Goal: Communication & Community: Share content

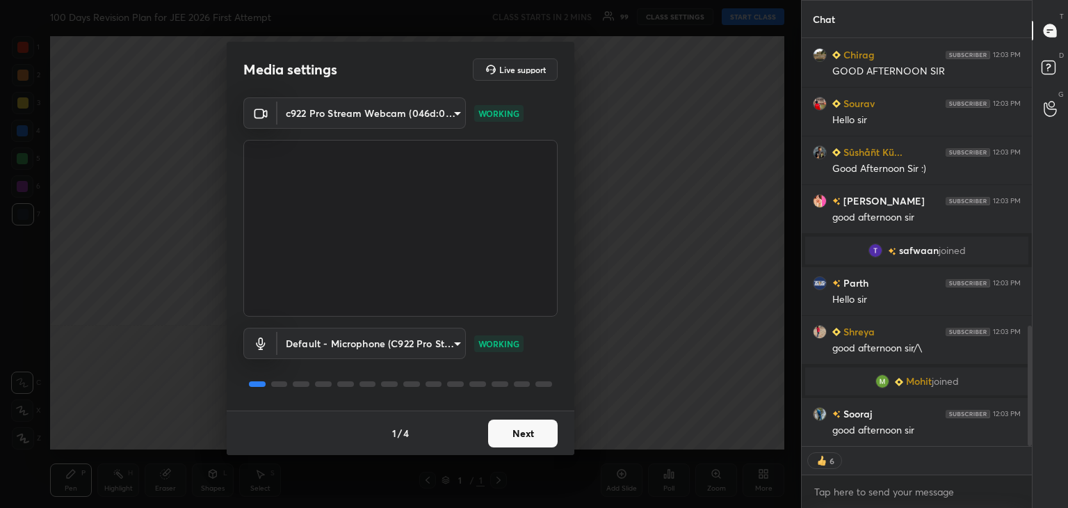
scroll to position [941, 0]
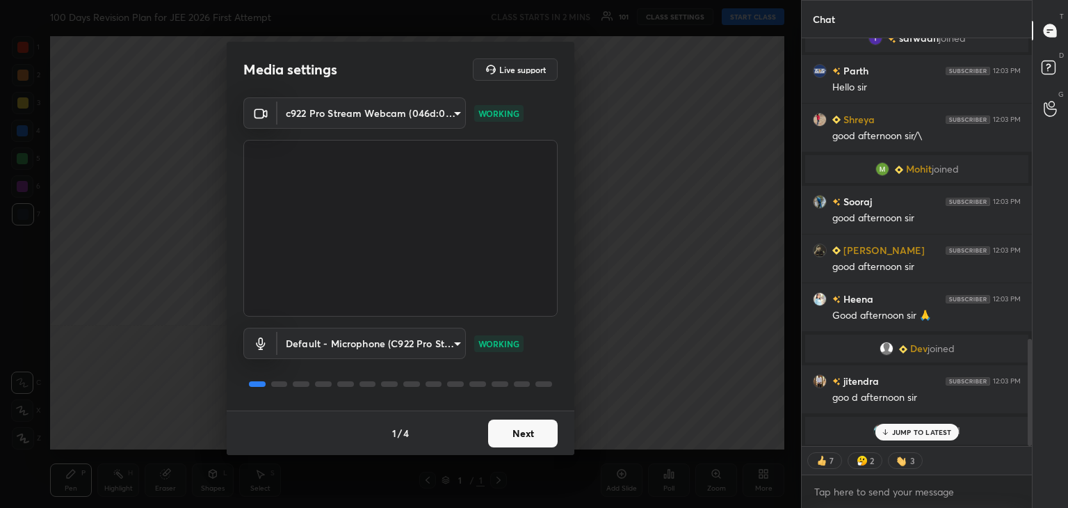
click at [528, 439] on button "Next" at bounding box center [523, 433] width 70 height 28
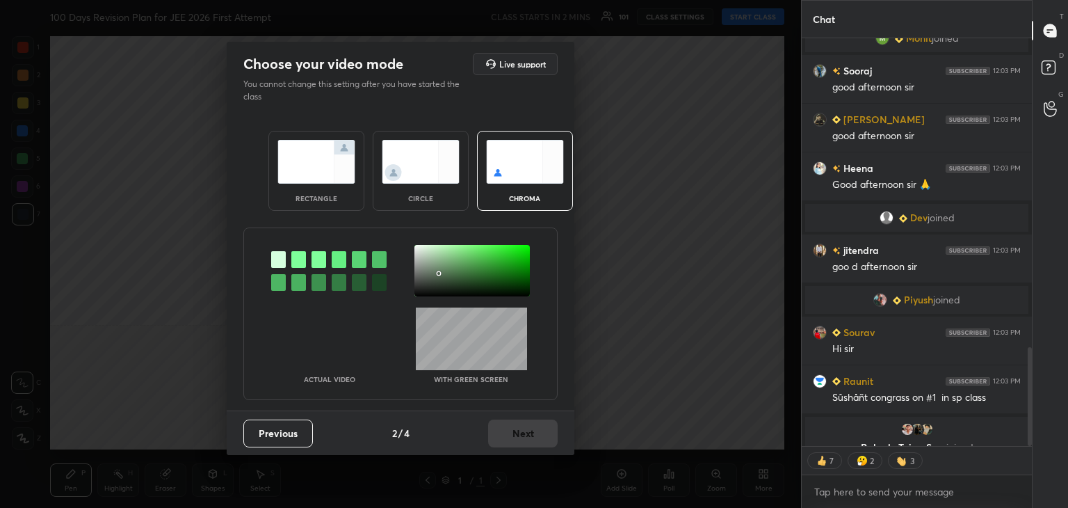
drag, startPoint x: 439, startPoint y: 273, endPoint x: 446, endPoint y: 294, distance: 22.0
click at [439, 273] on div at bounding box center [471, 270] width 115 height 51
click at [510, 426] on button "Next" at bounding box center [523, 433] width 70 height 28
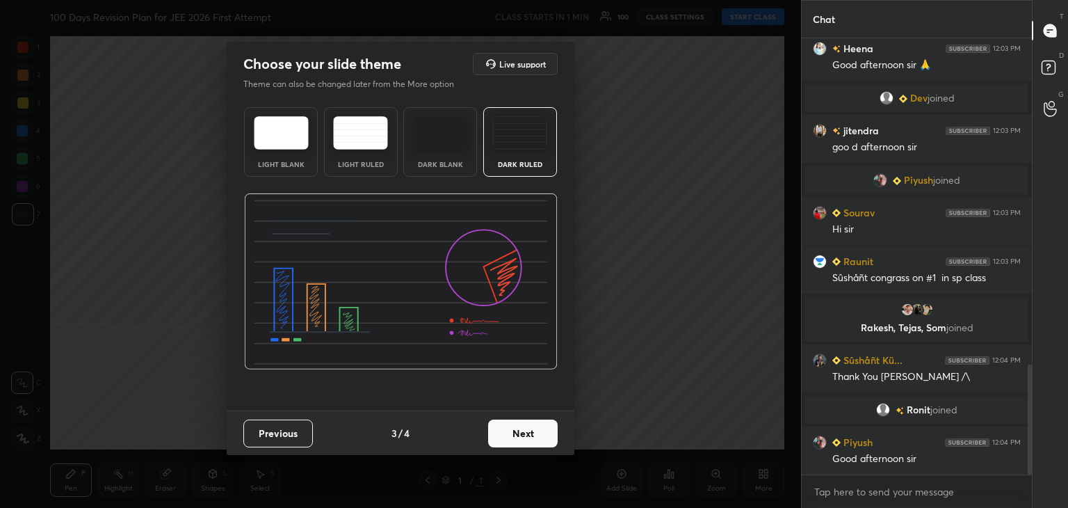
scroll to position [1331, 0]
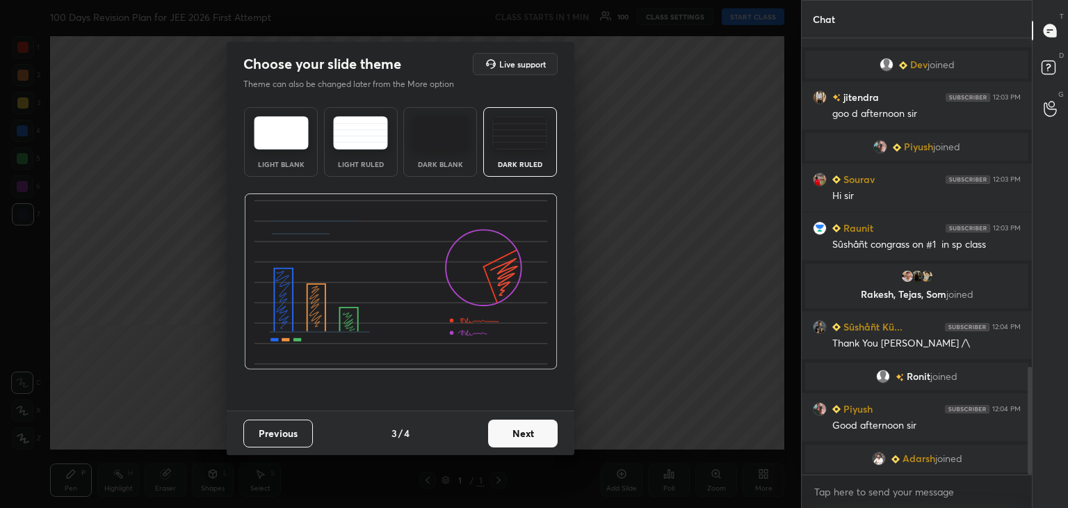
click at [517, 430] on button "Next" at bounding box center [523, 433] width 70 height 28
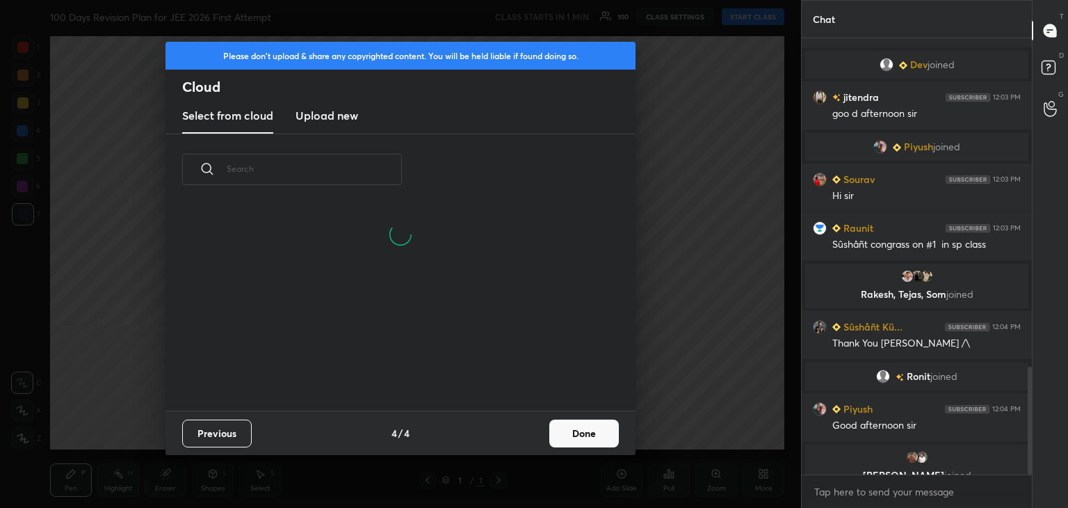
scroll to position [206, 446]
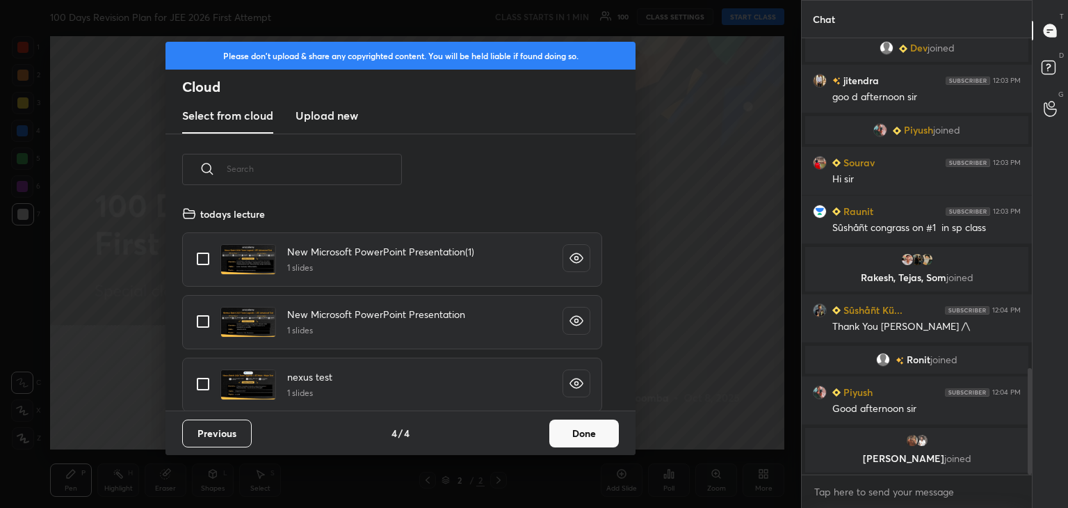
click at [585, 435] on button "Done" at bounding box center [584, 433] width 70 height 28
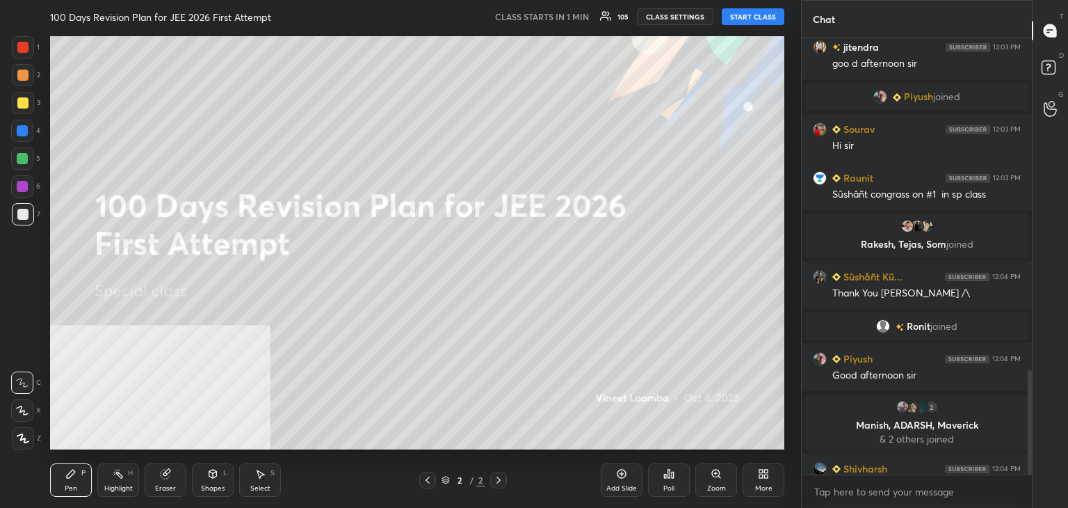
scroll to position [1385, 0]
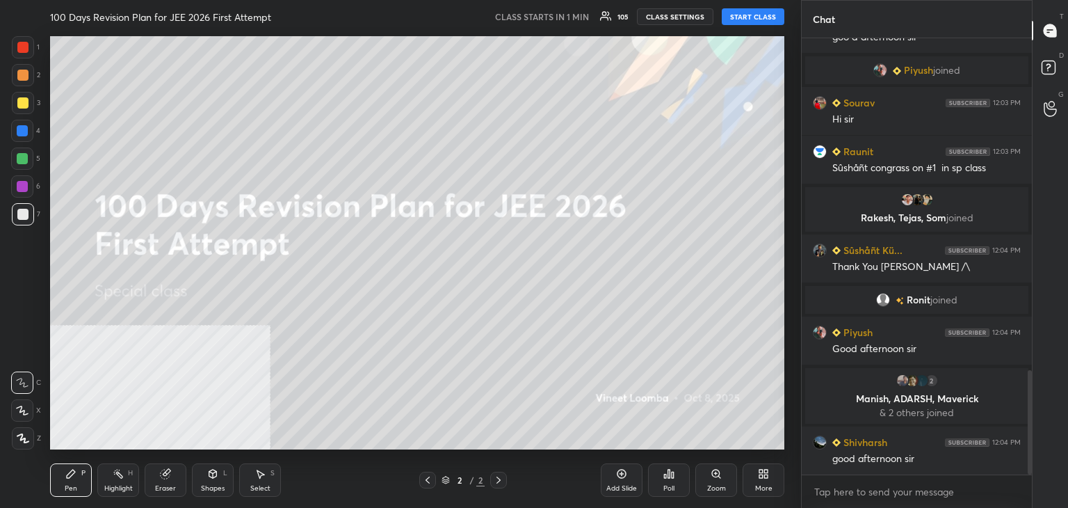
click at [747, 17] on button "START CLASS" at bounding box center [753, 16] width 63 height 17
click at [772, 472] on div "More" at bounding box center [764, 479] width 42 height 33
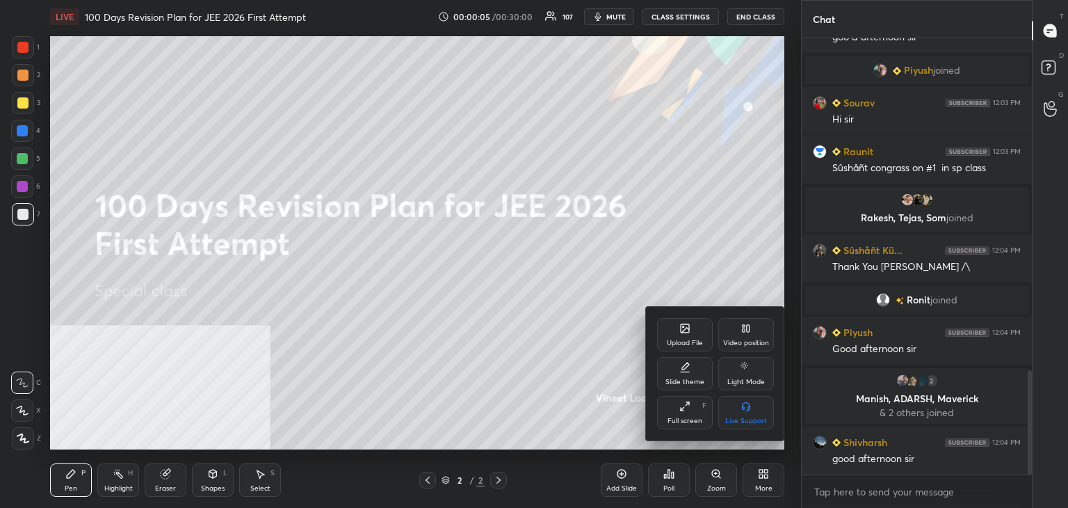
click at [758, 334] on div "Video position" at bounding box center [746, 334] width 56 height 33
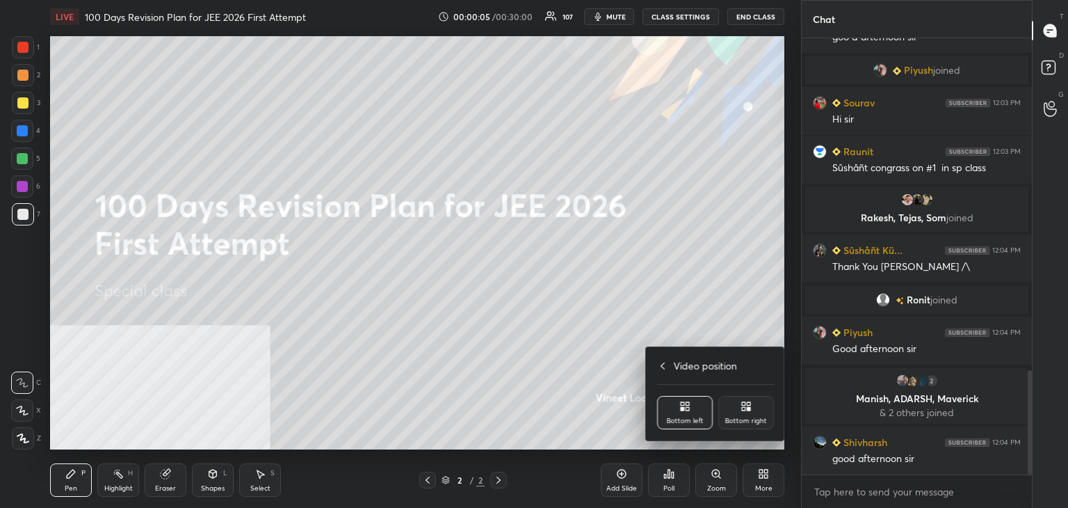
click at [757, 414] on div "Bottom right" at bounding box center [746, 412] width 56 height 33
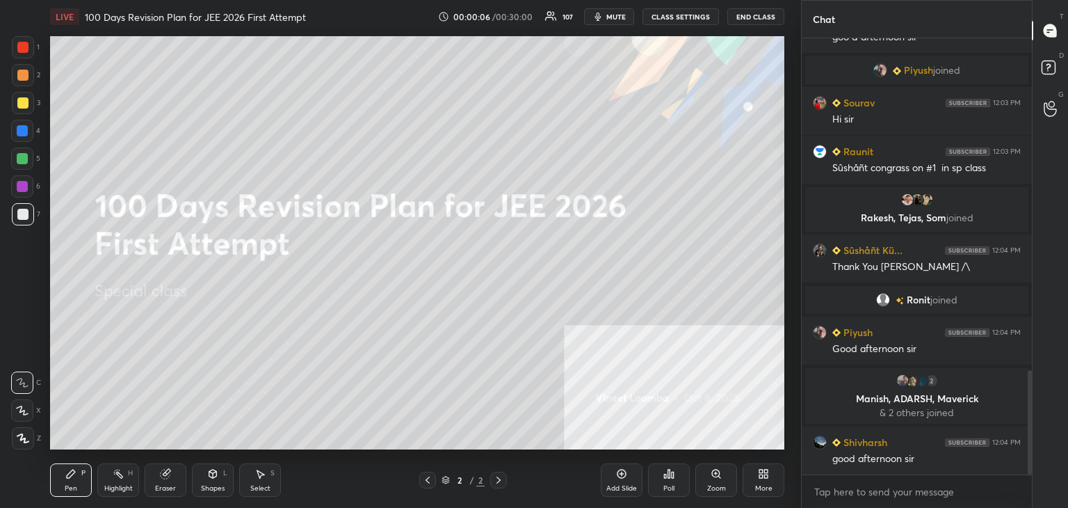
click at [82, 485] on div "Pen P" at bounding box center [71, 479] width 42 height 33
click at [17, 213] on div at bounding box center [22, 214] width 11 height 11
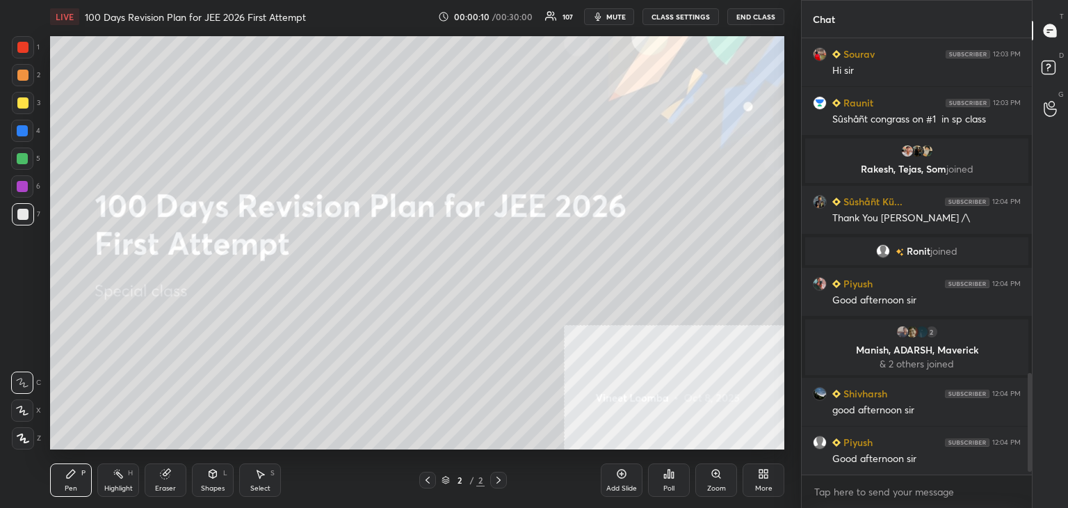
scroll to position [1482, 0]
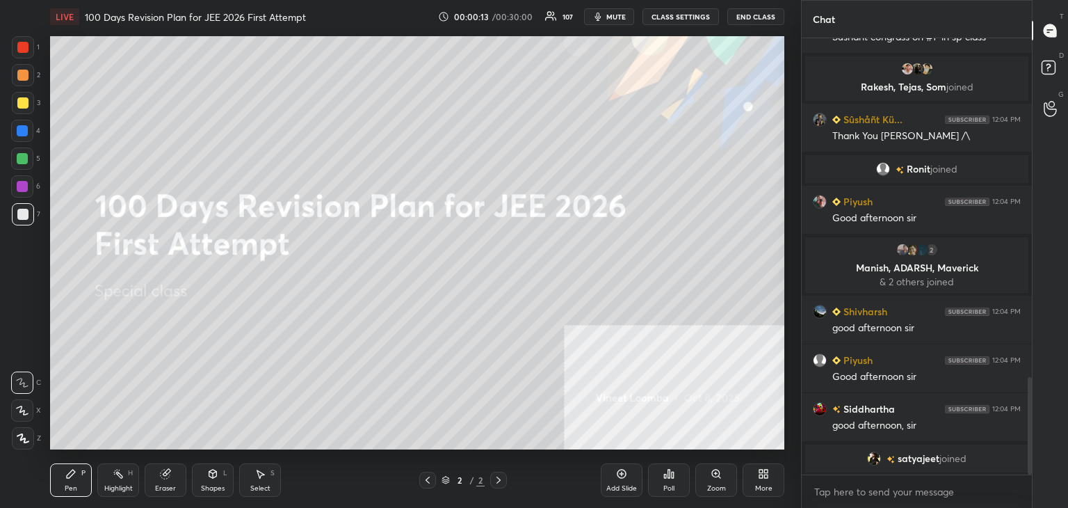
click at [670, 12] on button "CLASS SETTINGS" at bounding box center [680, 16] width 76 height 17
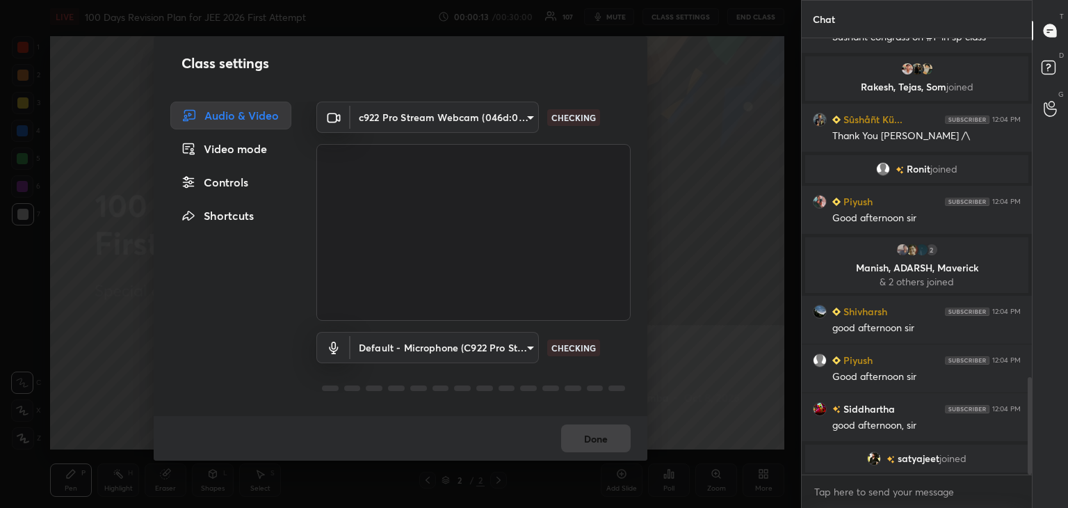
scroll to position [1550, 0]
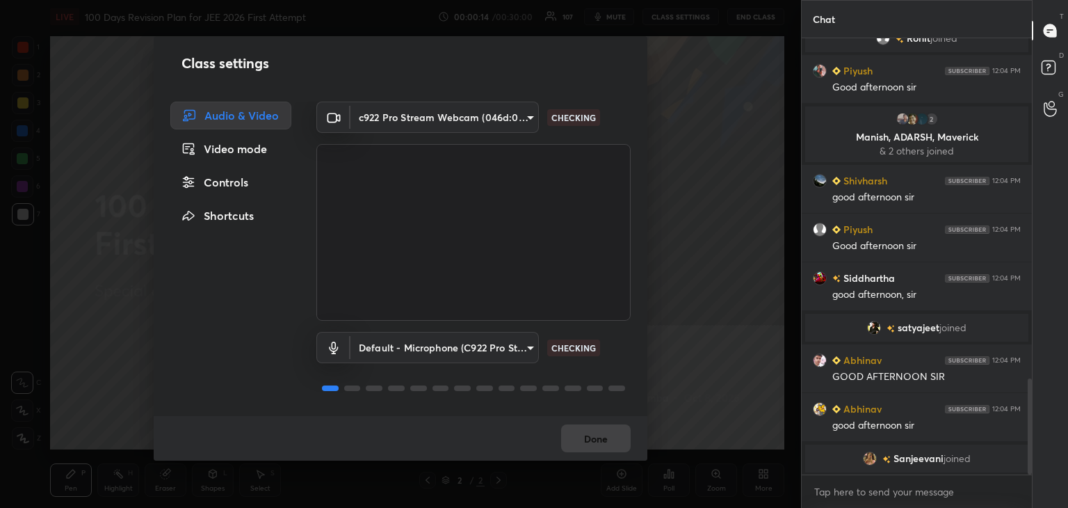
click at [235, 184] on div "Controls" at bounding box center [230, 182] width 121 height 28
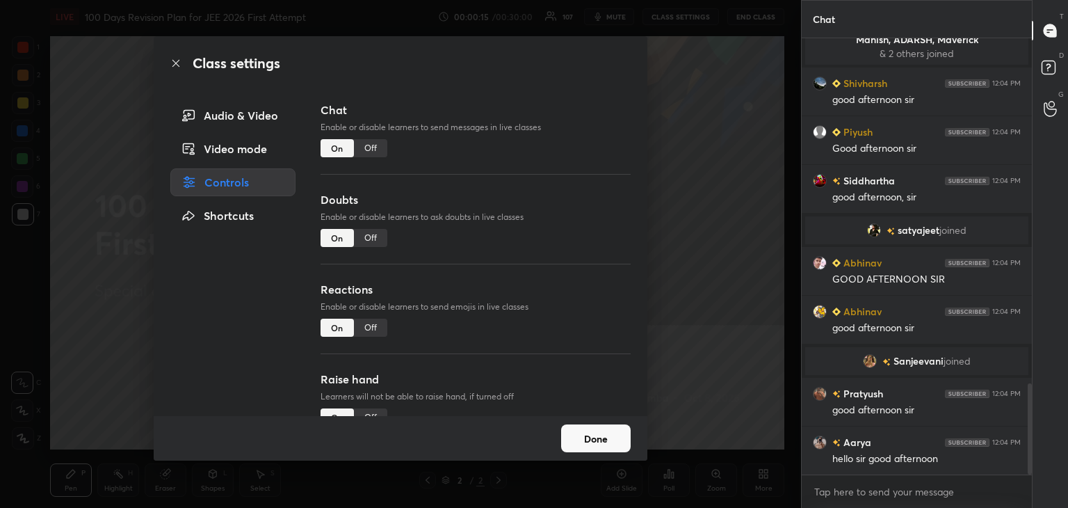
drag, startPoint x: 373, startPoint y: 325, endPoint x: 371, endPoint y: 350, distance: 24.4
click at [372, 325] on div "Off" at bounding box center [370, 327] width 33 height 18
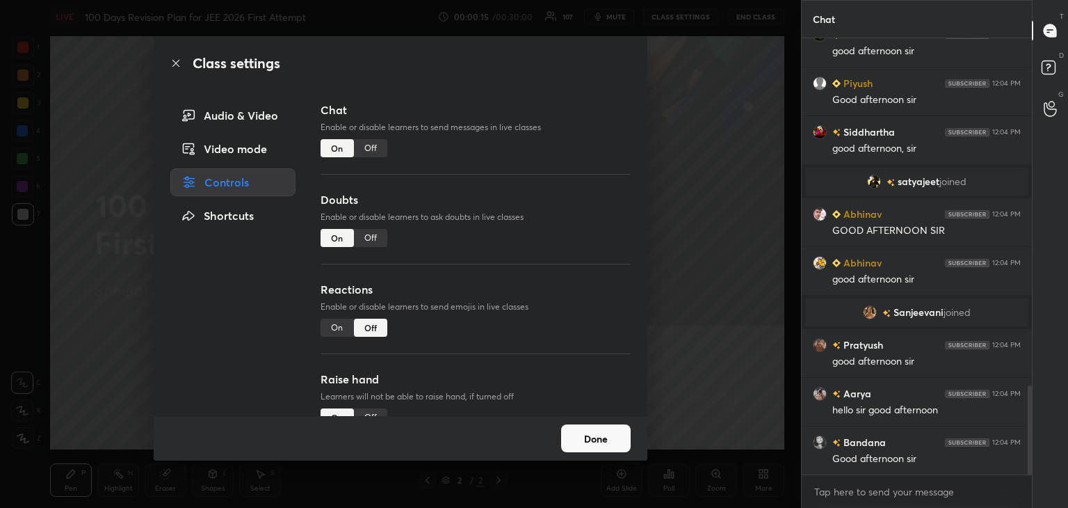
click at [370, 411] on div "Off" at bounding box center [370, 417] width 33 height 18
click at [370, 238] on div "Off" at bounding box center [370, 238] width 33 height 18
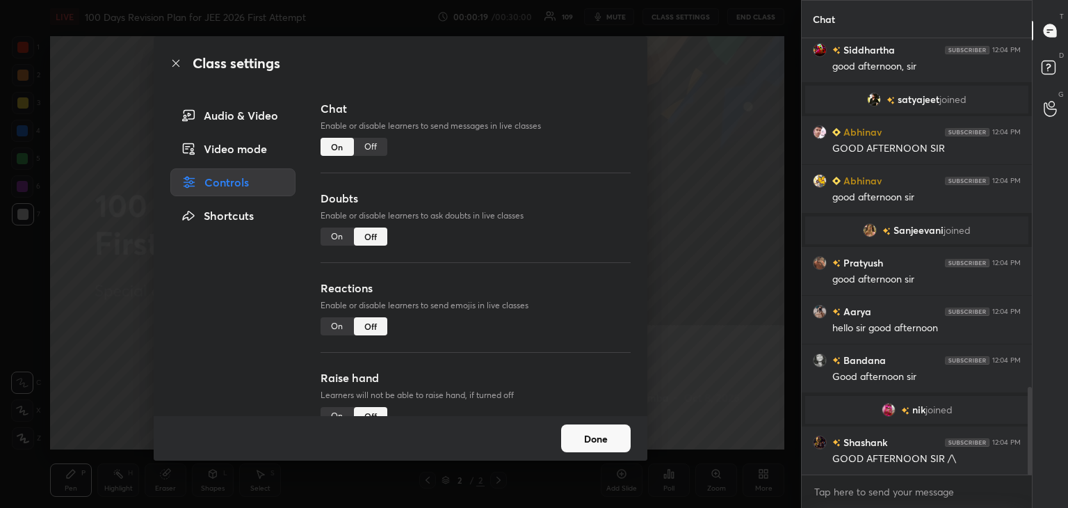
scroll to position [0, 0]
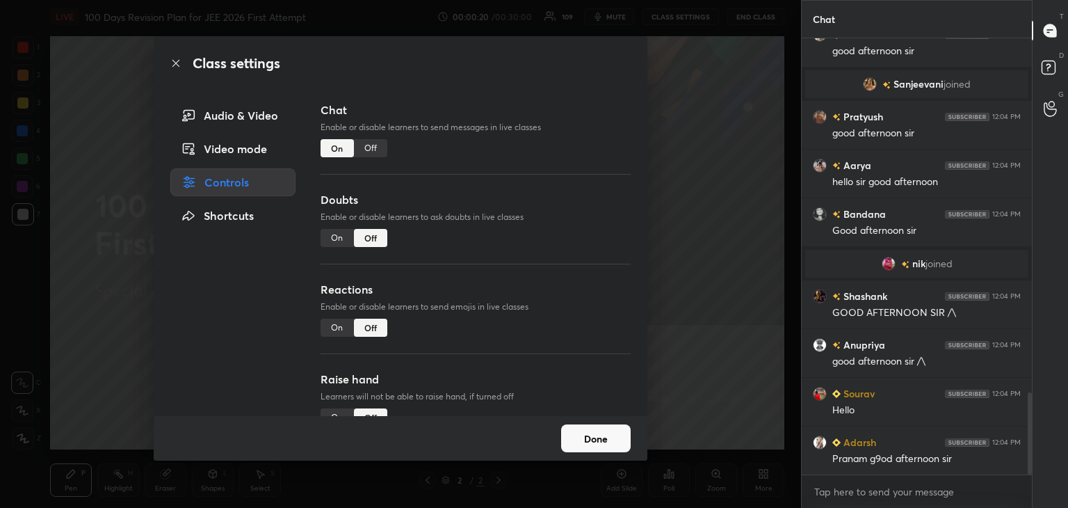
click at [211, 148] on div "Video mode" at bounding box center [232, 149] width 125 height 28
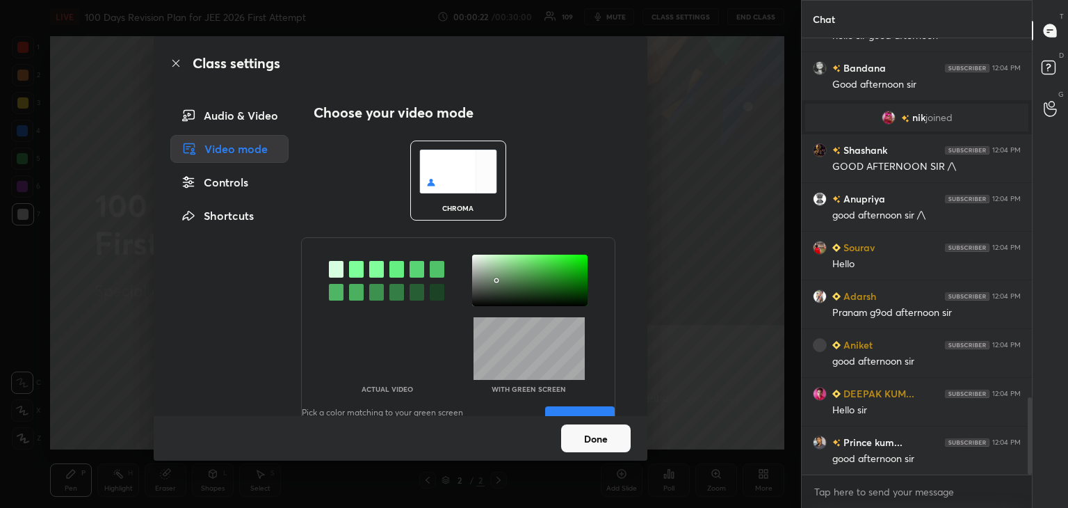
scroll to position [2112, 0]
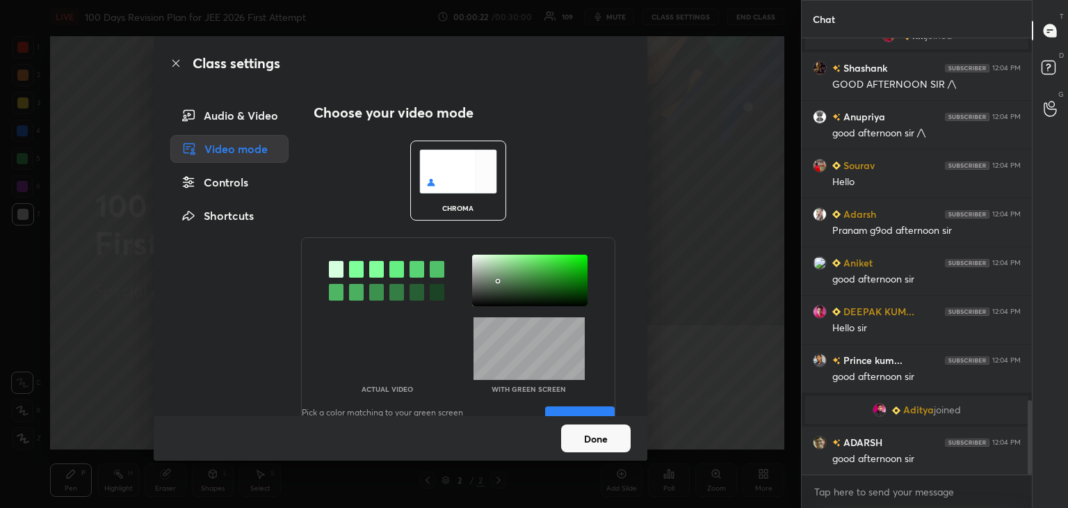
click at [495, 281] on div at bounding box center [529, 279] width 115 height 51
click at [556, 405] on div "Actual Video With green screen Pick a color matching to your green screen to ge…" at bounding box center [458, 344] width 314 height 214
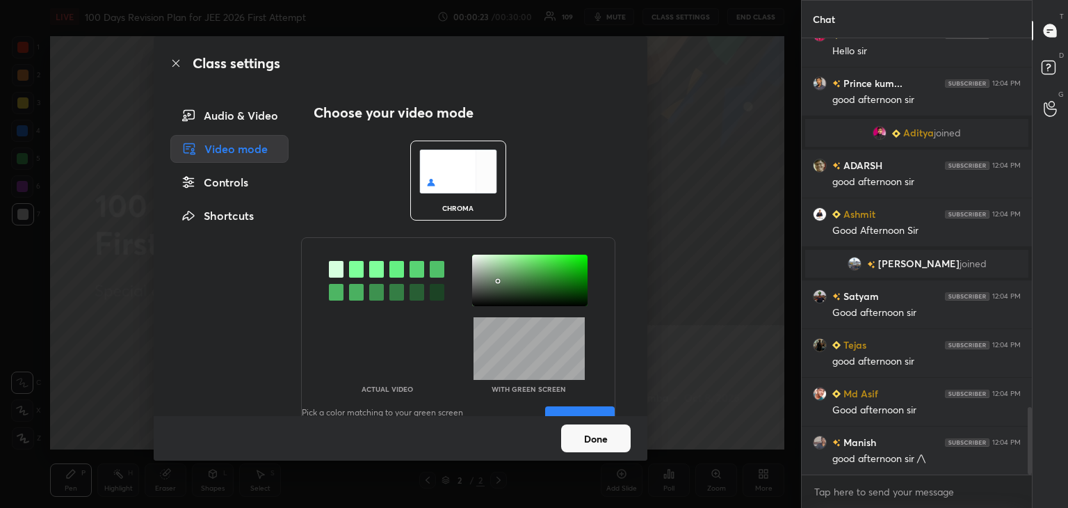
click at [556, 410] on button "Save" at bounding box center [580, 420] width 70 height 28
click at [598, 445] on button "Done" at bounding box center [596, 438] width 70 height 28
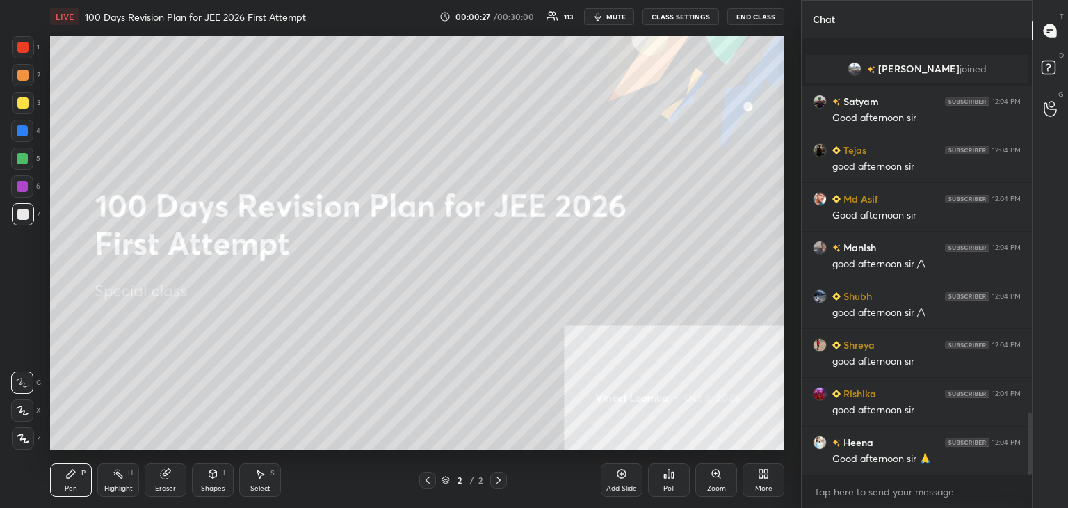
scroll to position [2632, 0]
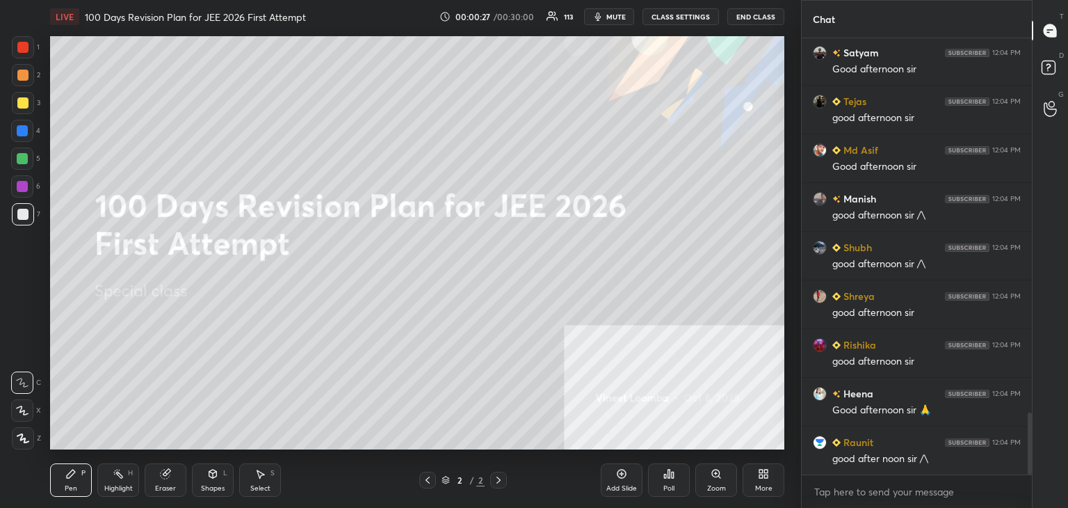
click at [22, 440] on icon at bounding box center [23, 438] width 13 height 10
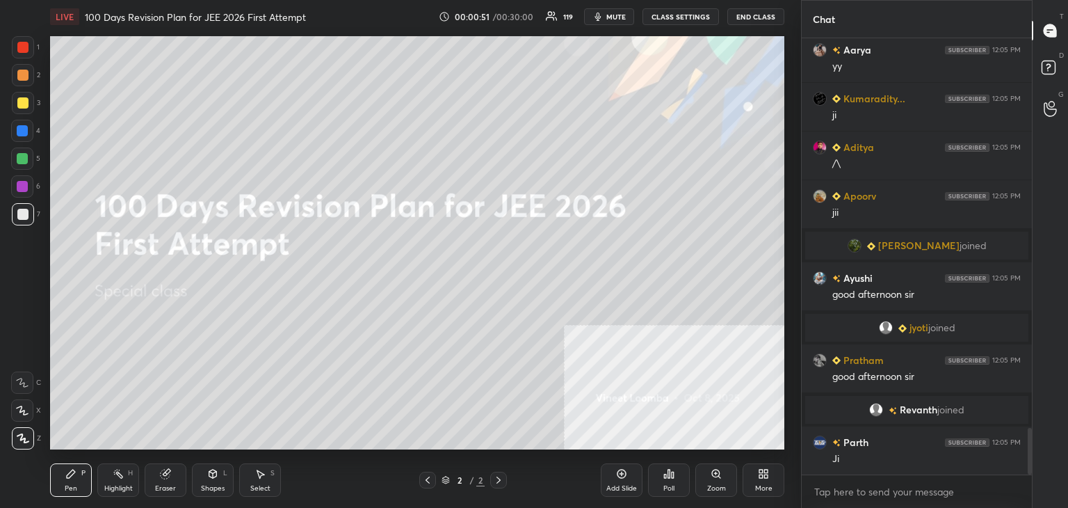
scroll to position [3715, 0]
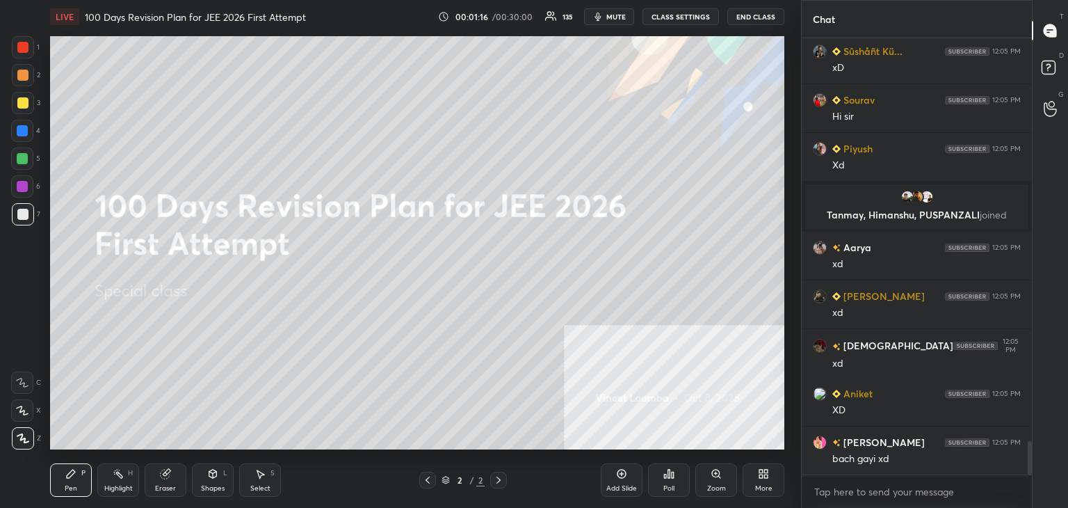
click at [821, 492] on body "1 2 3 4 5 6 7 C X Z C X Z E E Erase all H H LIVE 100 Days Revision Plan for JEE…" at bounding box center [534, 254] width 1068 height 508
type textarea "x"
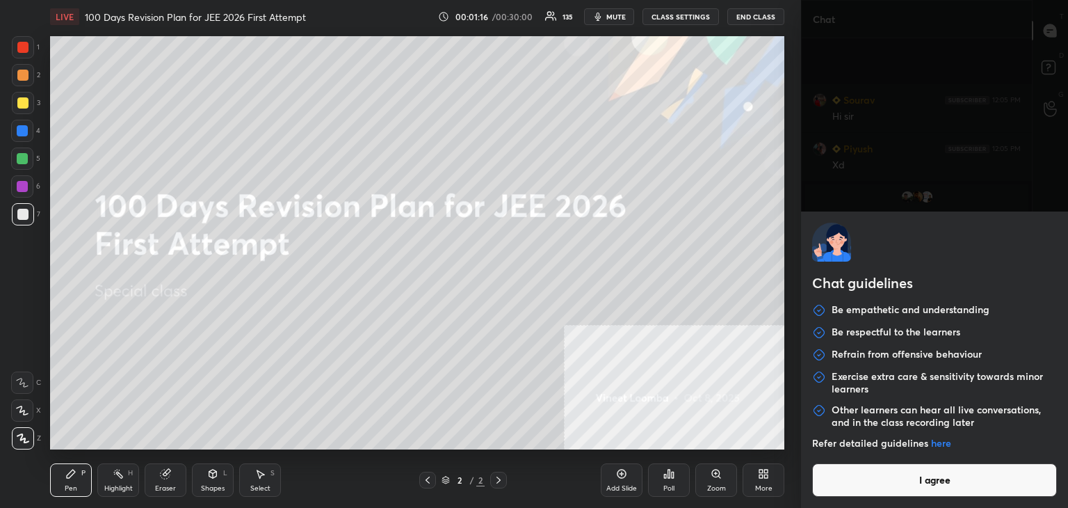
click at [822, 489] on button "I agree" at bounding box center [934, 479] width 245 height 33
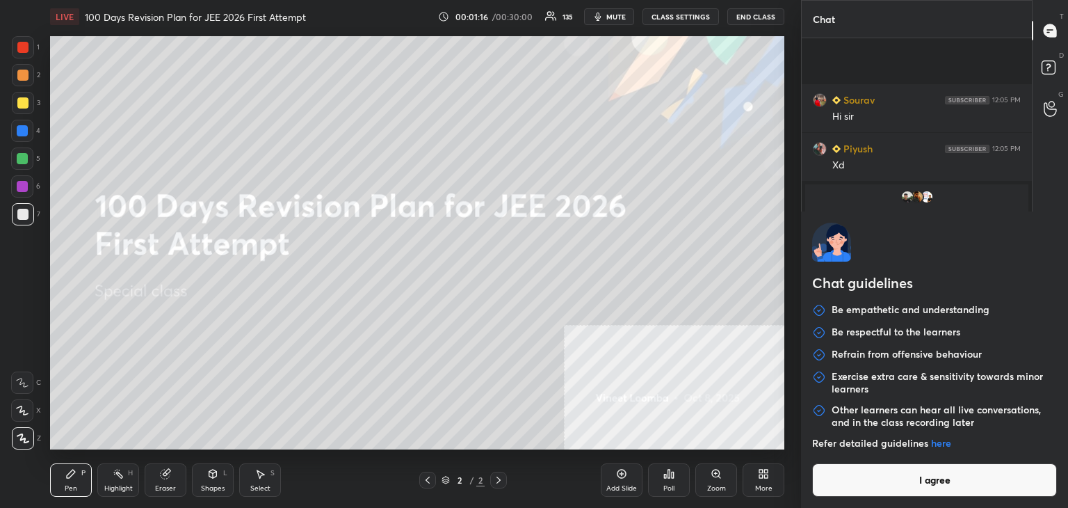
type textarea "x"
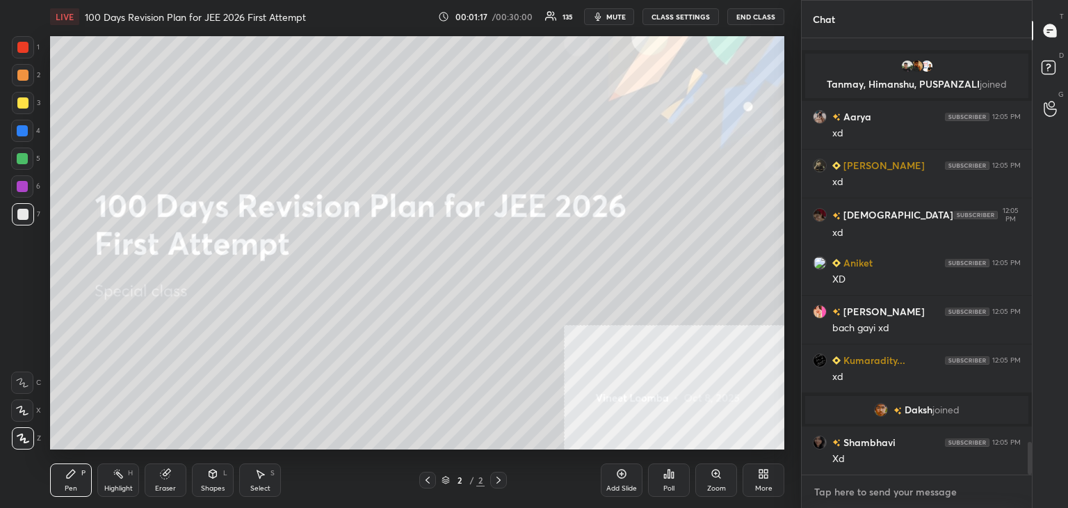
paste textarea "My Unacademy Official Telegram: [URL][DOMAIN_NAME] Use Code VINEETLIVE to renew…"
type textarea "My Unacademy Official Telegram: [URL][DOMAIN_NAME] Use Code VINEETLIVE to renew…"
type textarea "x"
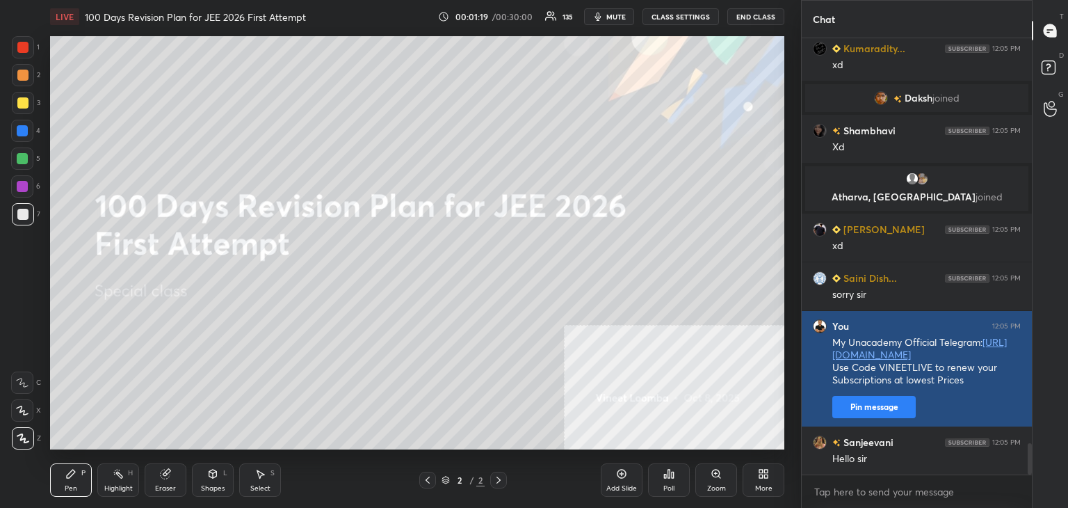
click at [862, 415] on button "Pin message" at bounding box center [873, 407] width 83 height 22
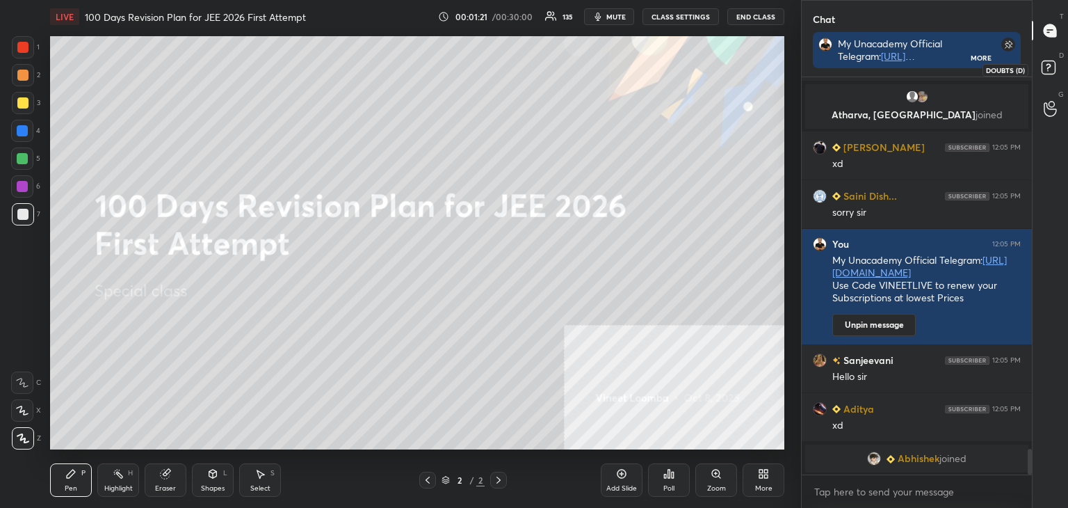
drag, startPoint x: 1054, startPoint y: 70, endPoint x: 1053, endPoint y: 84, distance: 13.9
click at [1055, 70] on rect at bounding box center [1047, 67] width 13 height 13
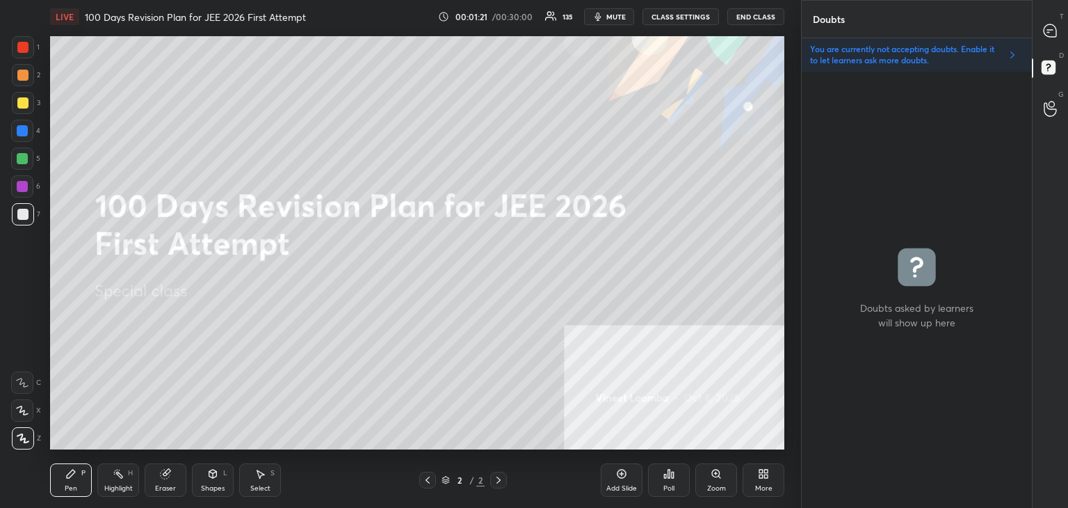
drag, startPoint x: 1052, startPoint y: 95, endPoint x: 1053, endPoint y: 84, distance: 11.2
click at [1054, 92] on div "G Raise Hand (G)" at bounding box center [1049, 108] width 35 height 39
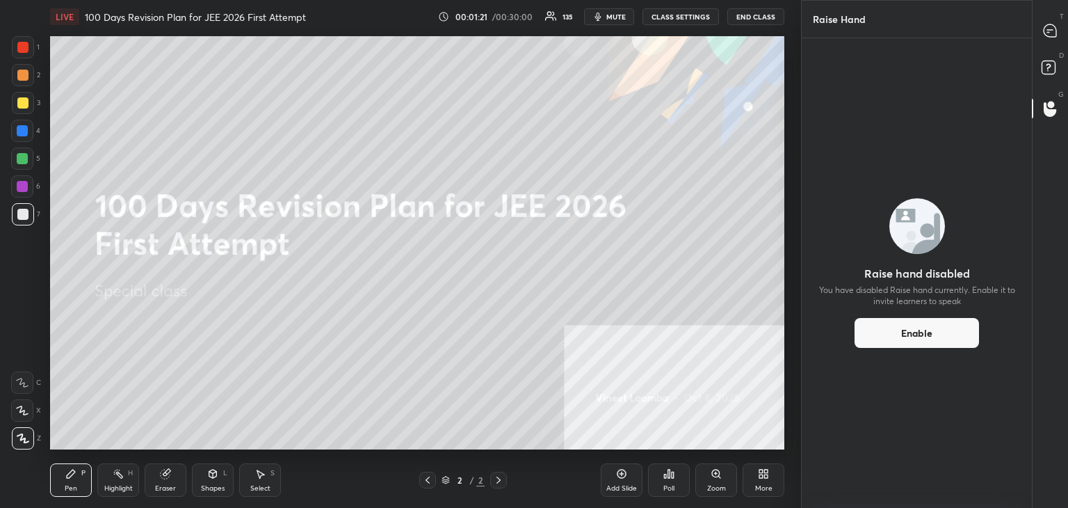
click at [1053, 67] on rect at bounding box center [1047, 67] width 13 height 13
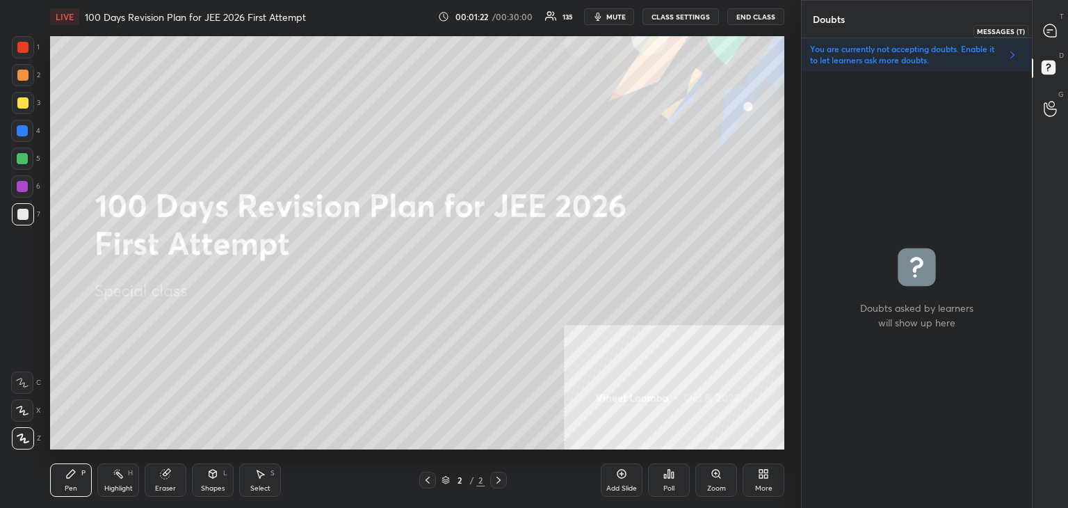
click at [1055, 32] on icon at bounding box center [1050, 30] width 13 height 13
type textarea "x"
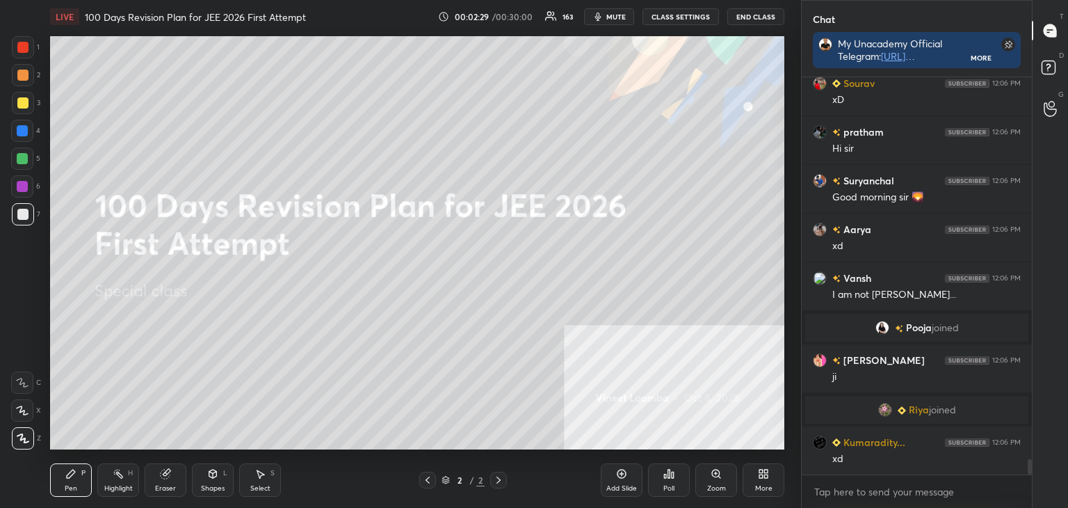
click at [918, 377] on div "[PERSON_NAME] 12:06 PM Xxdd [PERSON_NAME] 12:06 PM xD pratham 12:06 PM Hi [PERS…" at bounding box center [917, 276] width 230 height 398
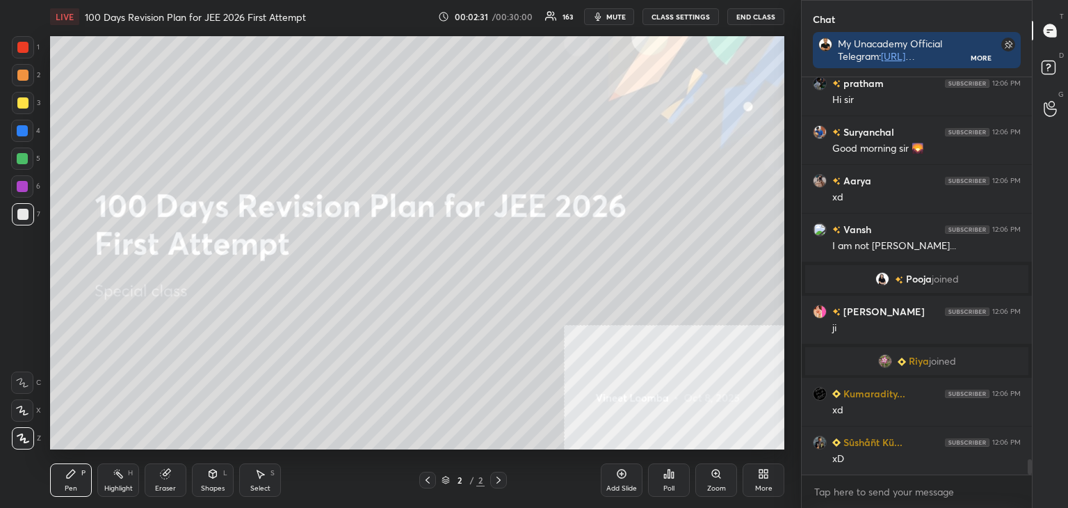
click at [896, 284] on div "grid" at bounding box center [900, 279] width 11 height 15
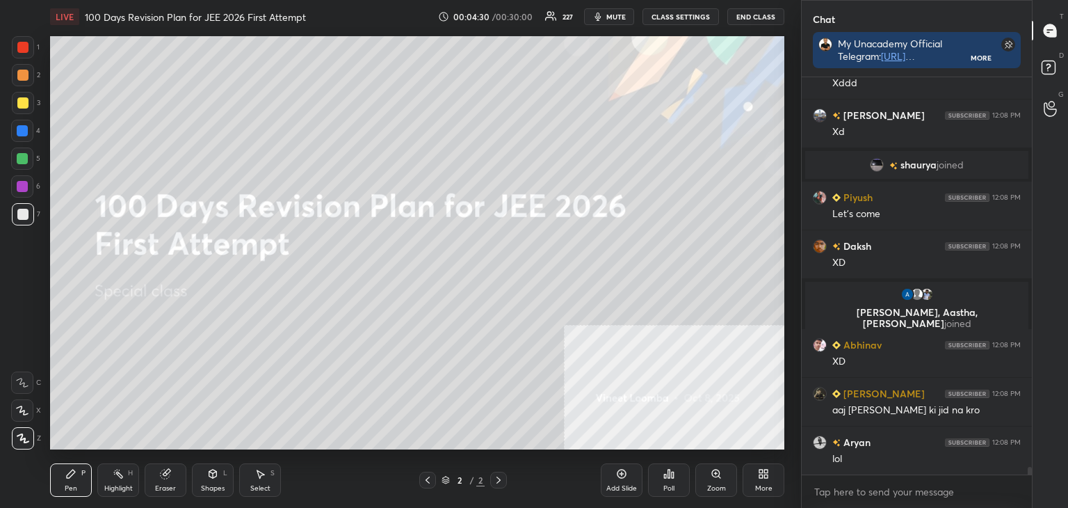
click at [617, 476] on icon at bounding box center [621, 473] width 11 height 11
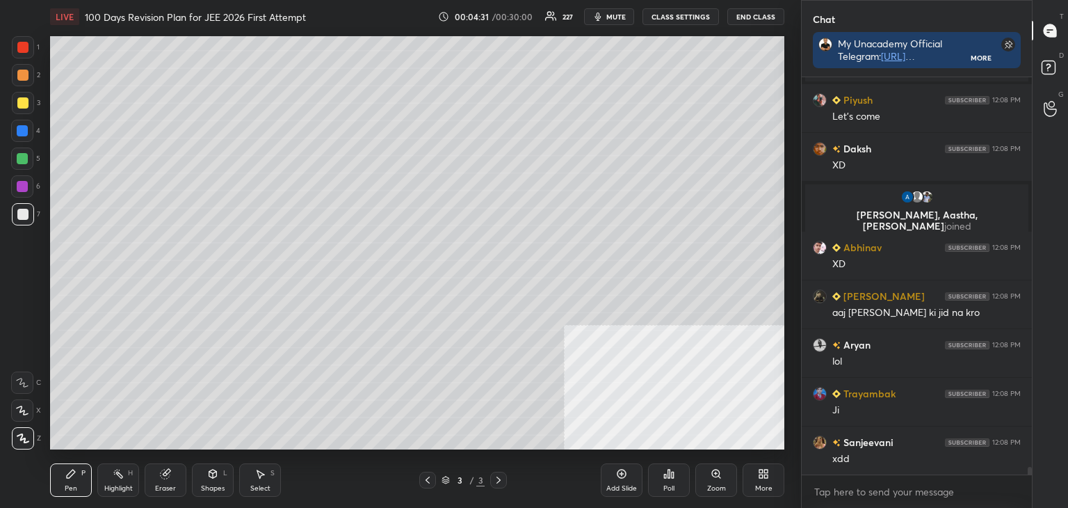
drag, startPoint x: 79, startPoint y: 496, endPoint x: 78, endPoint y: 464, distance: 31.3
click at [76, 494] on div "Pen P" at bounding box center [71, 479] width 42 height 33
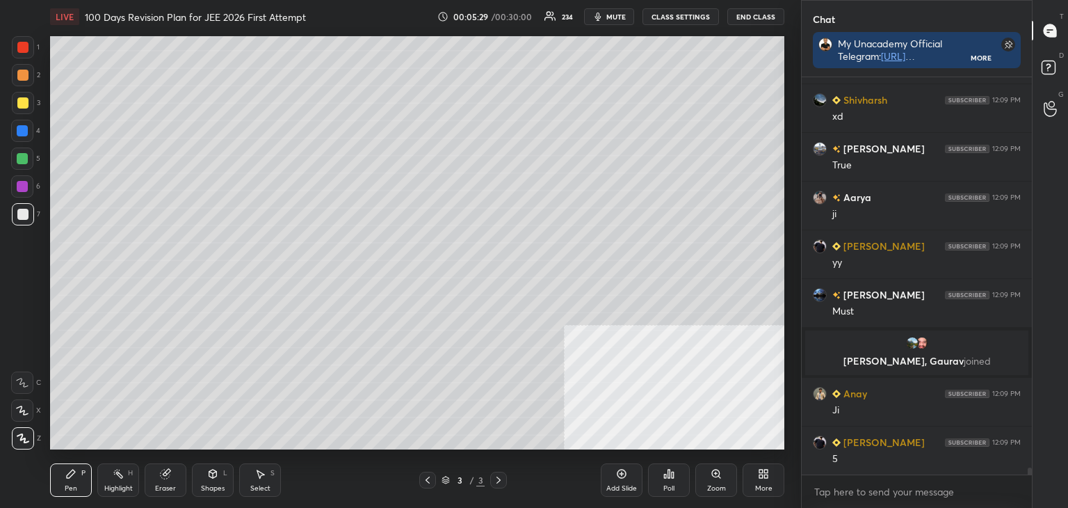
scroll to position [22871, 0]
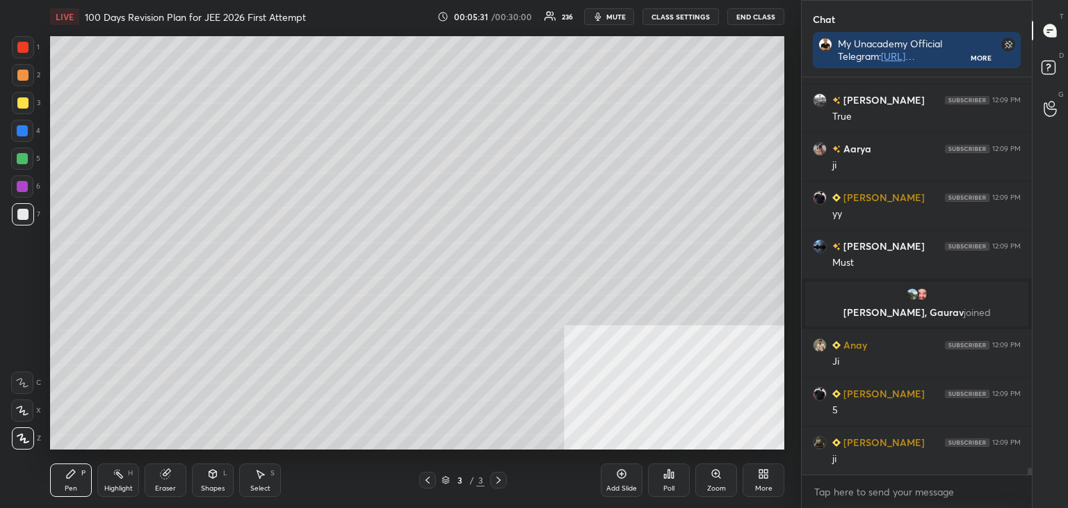
drag, startPoint x: 171, startPoint y: 479, endPoint x: 211, endPoint y: 454, distance: 46.9
click at [171, 478] on div "Eraser" at bounding box center [166, 479] width 42 height 33
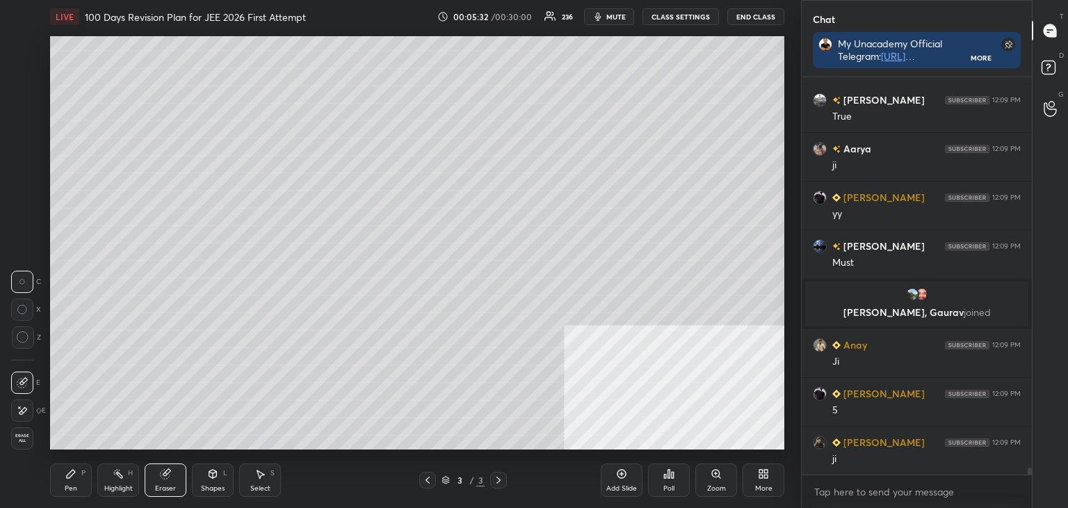
scroll to position [22920, 0]
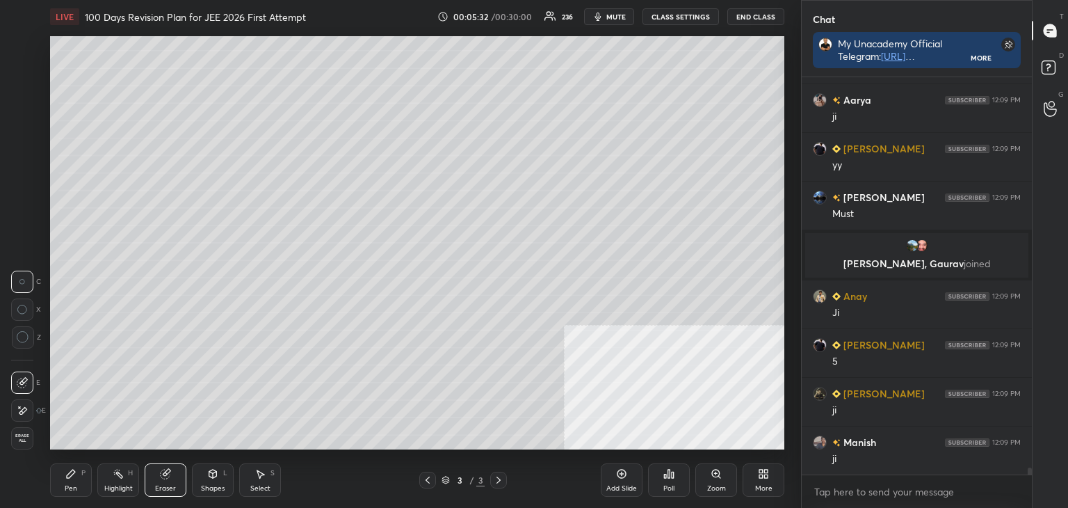
click at [22, 409] on icon at bounding box center [23, 410] width 8 height 7
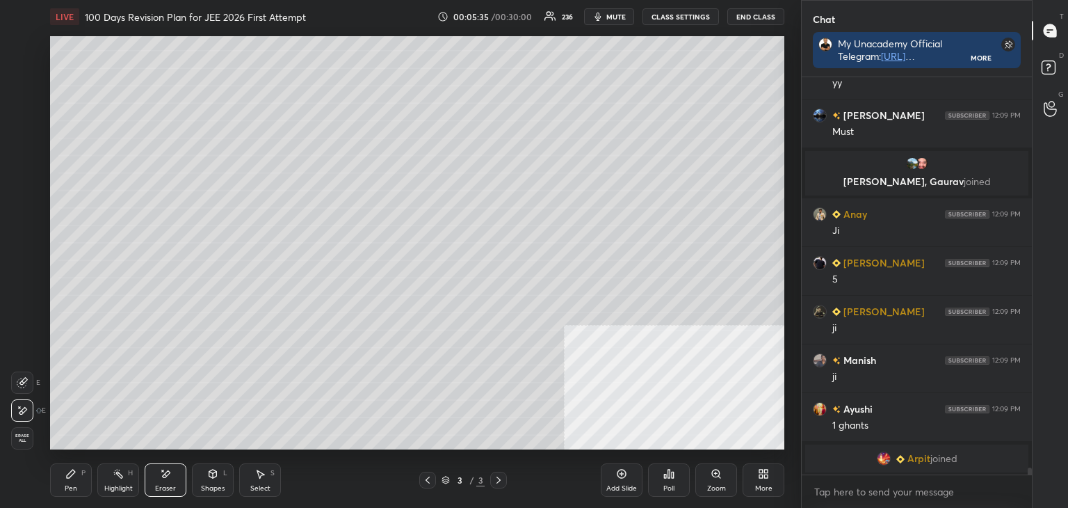
drag, startPoint x: 75, startPoint y: 482, endPoint x: 41, endPoint y: 492, distance: 35.6
click at [72, 488] on div "Pen P" at bounding box center [71, 479] width 42 height 33
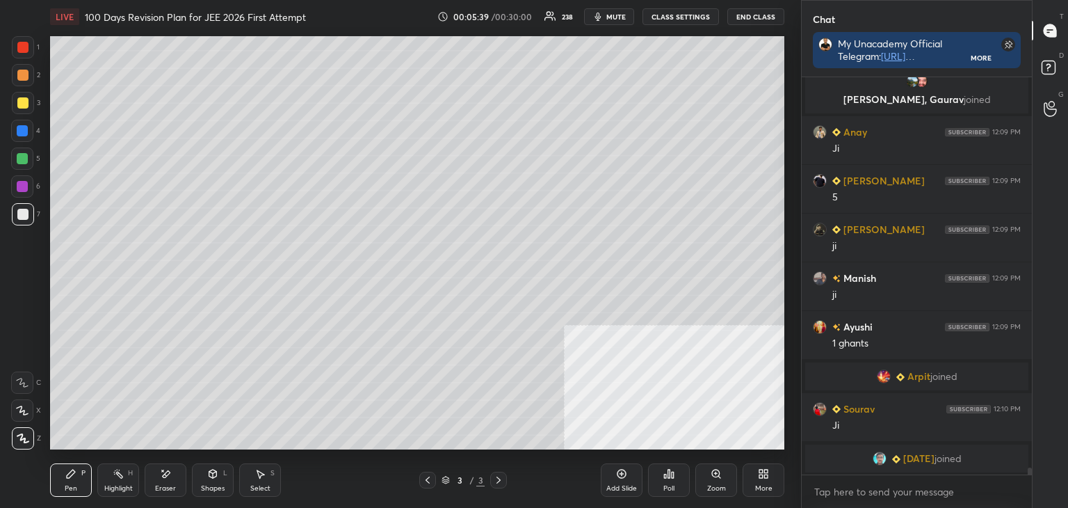
scroll to position [23035, 0]
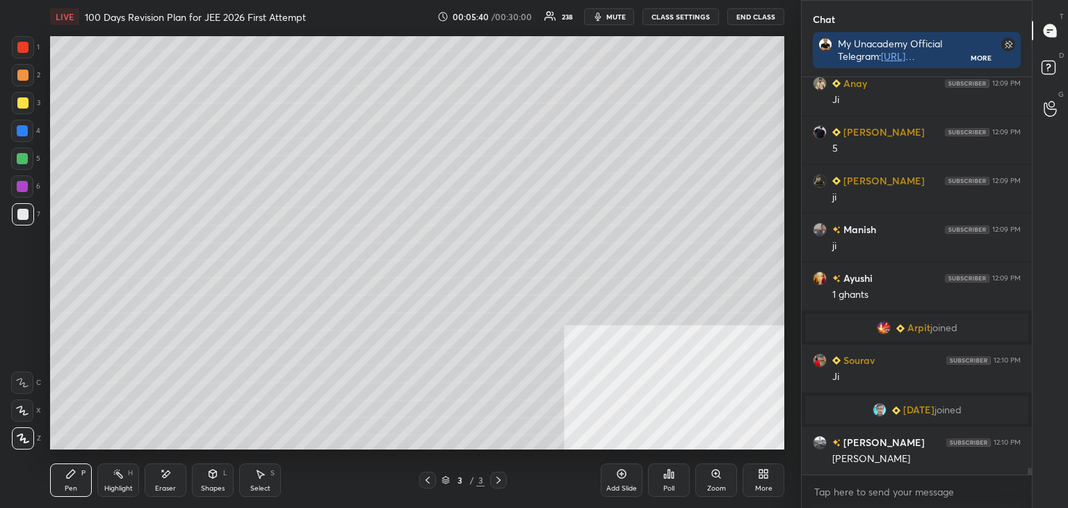
click at [30, 98] on div at bounding box center [23, 103] width 22 height 22
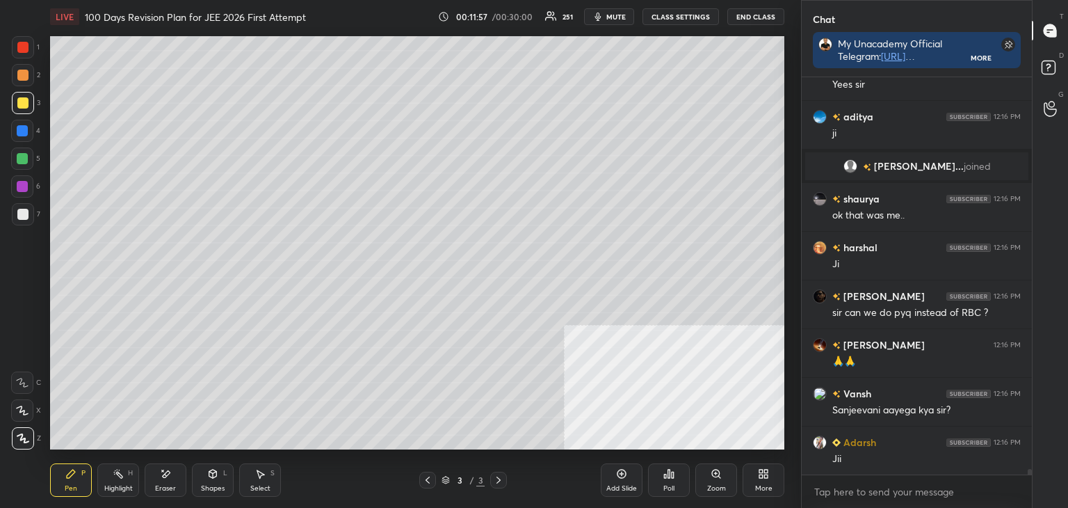
scroll to position [29586, 0]
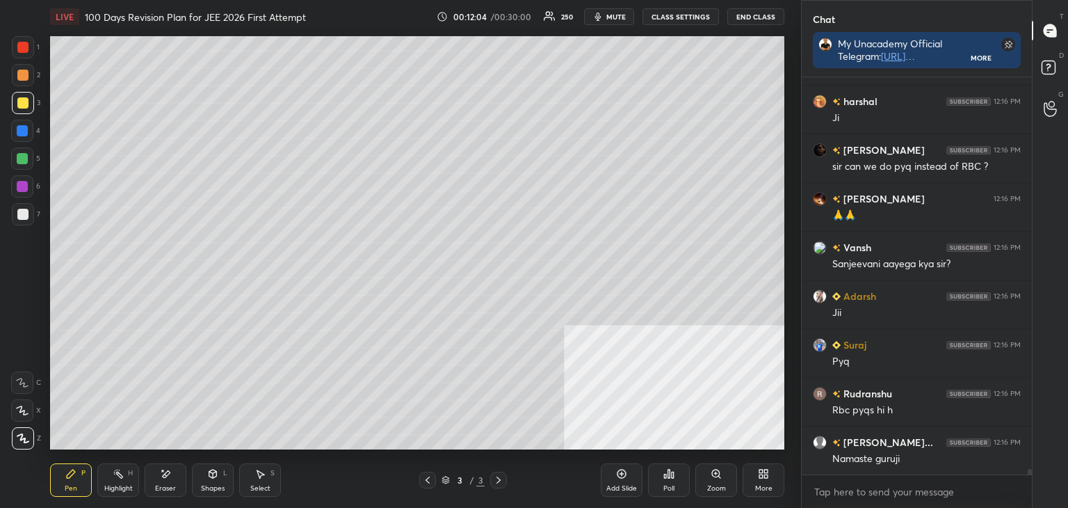
click at [617, 477] on icon at bounding box center [621, 473] width 11 height 11
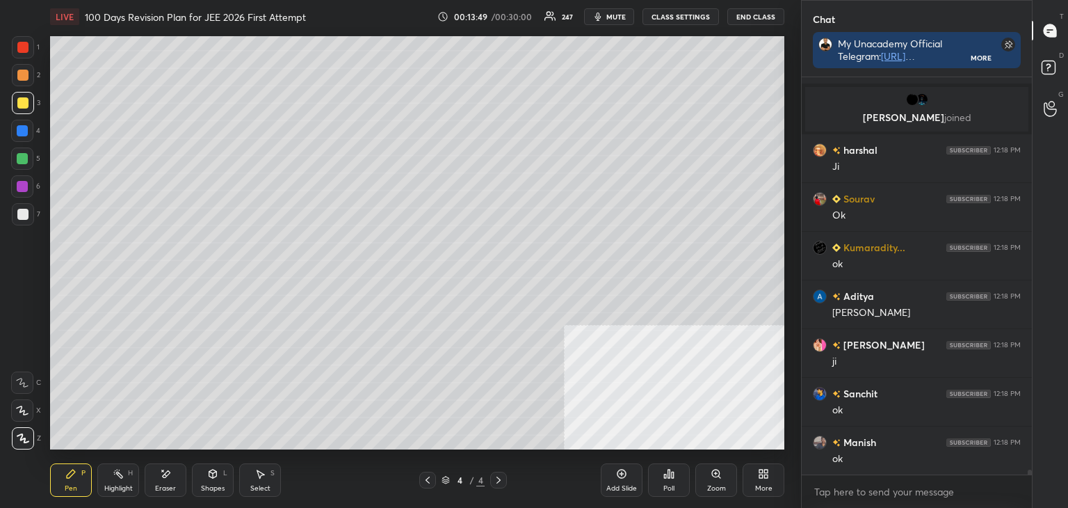
scroll to position [33136, 0]
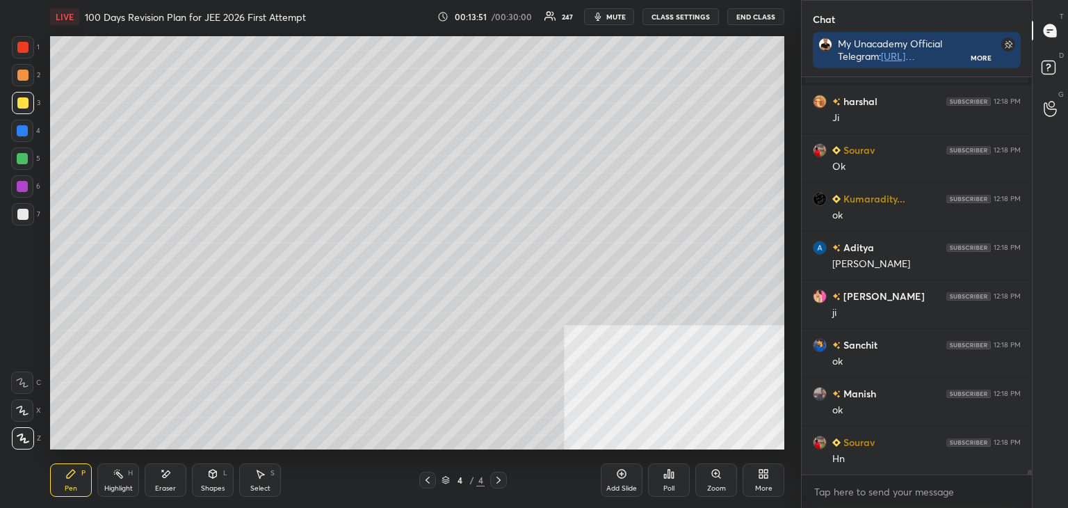
click at [431, 480] on icon at bounding box center [427, 479] width 11 height 11
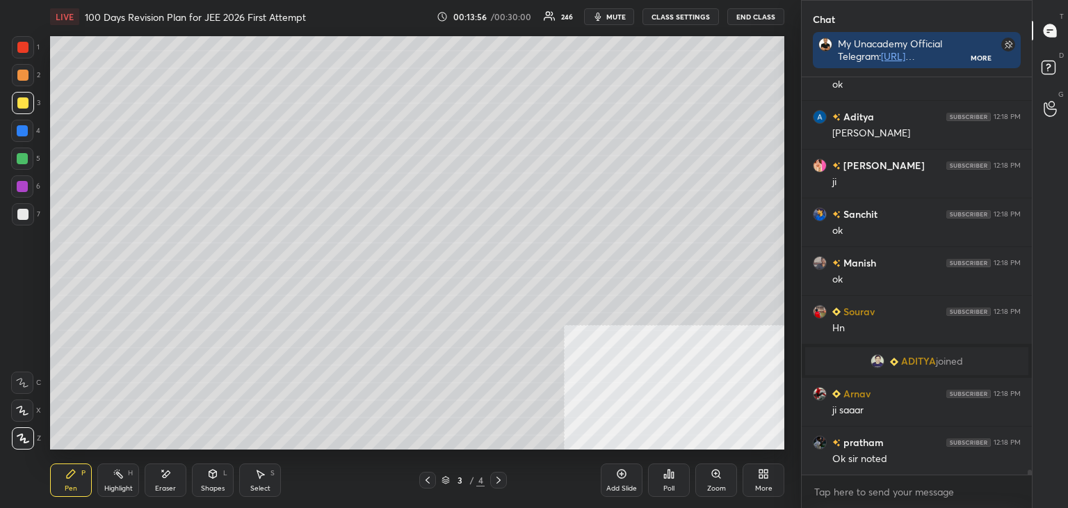
scroll to position [33175, 0]
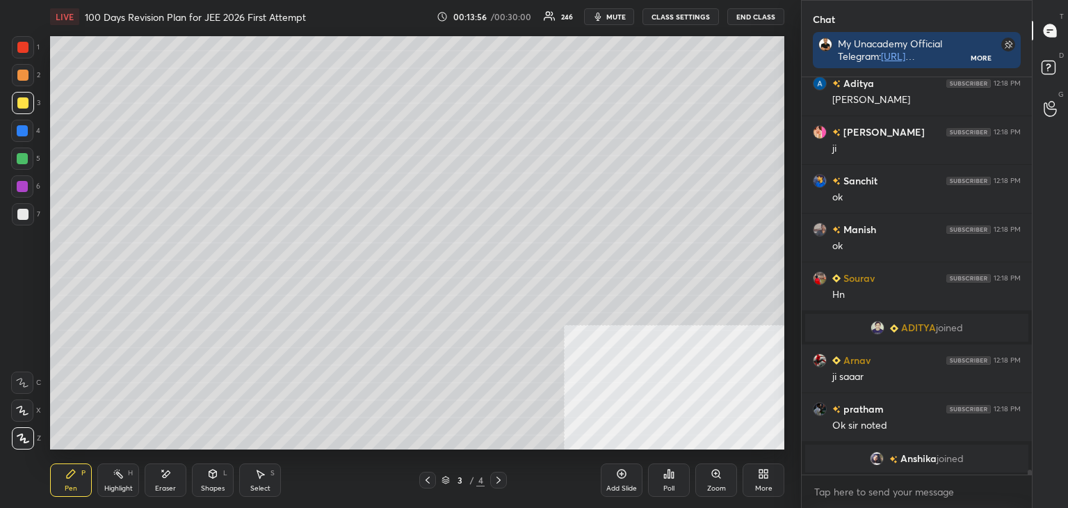
click at [491, 476] on div at bounding box center [498, 479] width 17 height 17
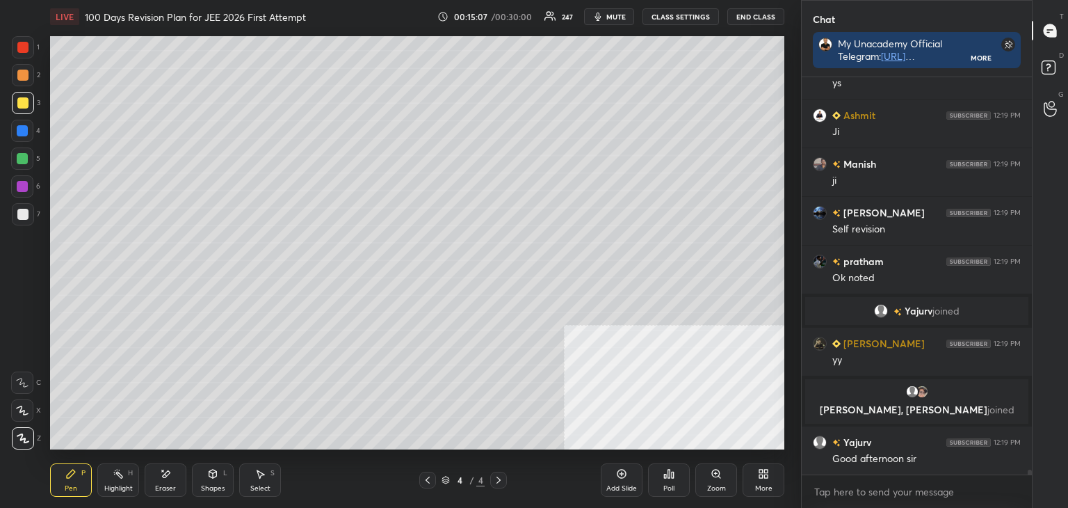
scroll to position [33637, 0]
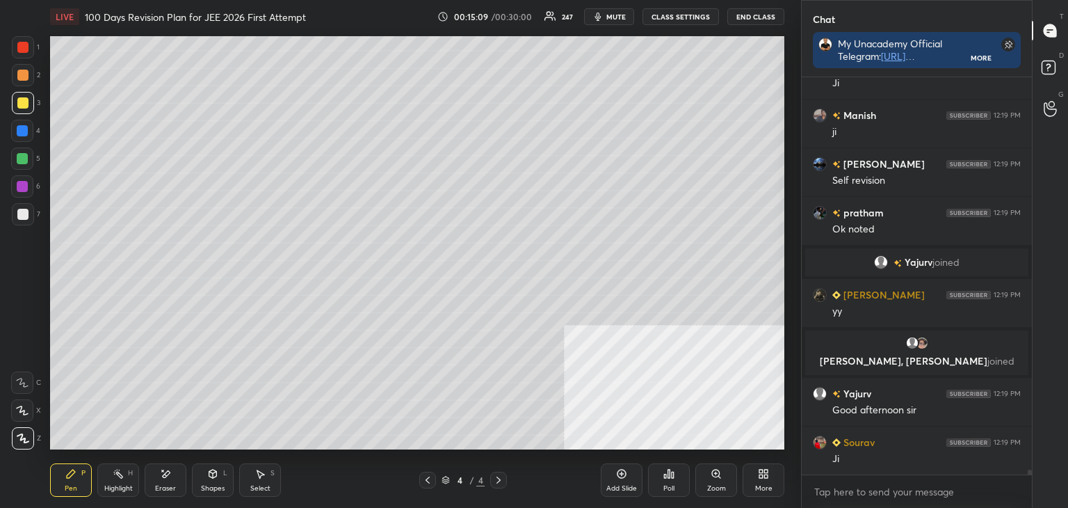
click at [613, 480] on div "Add Slide" at bounding box center [622, 479] width 42 height 33
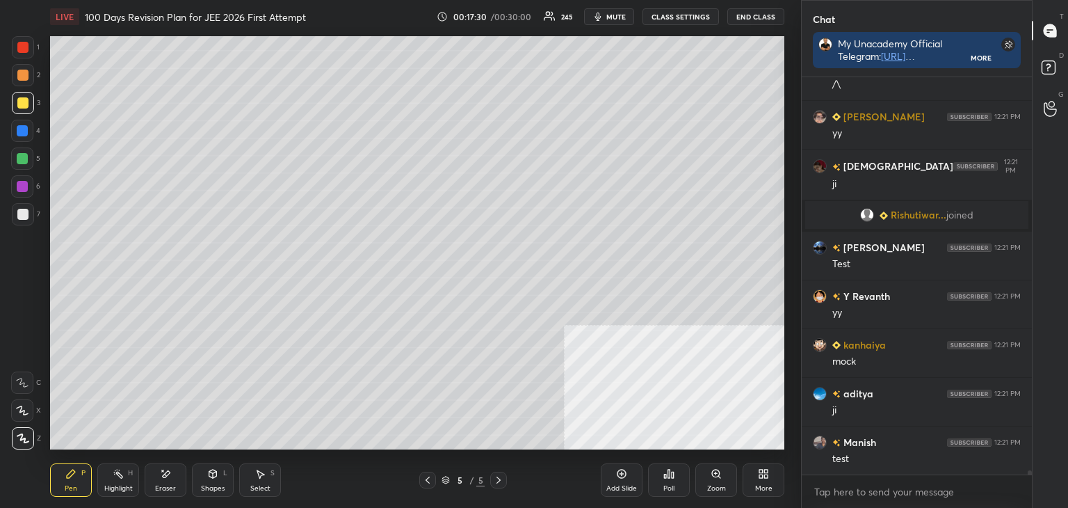
scroll to position [35414, 0]
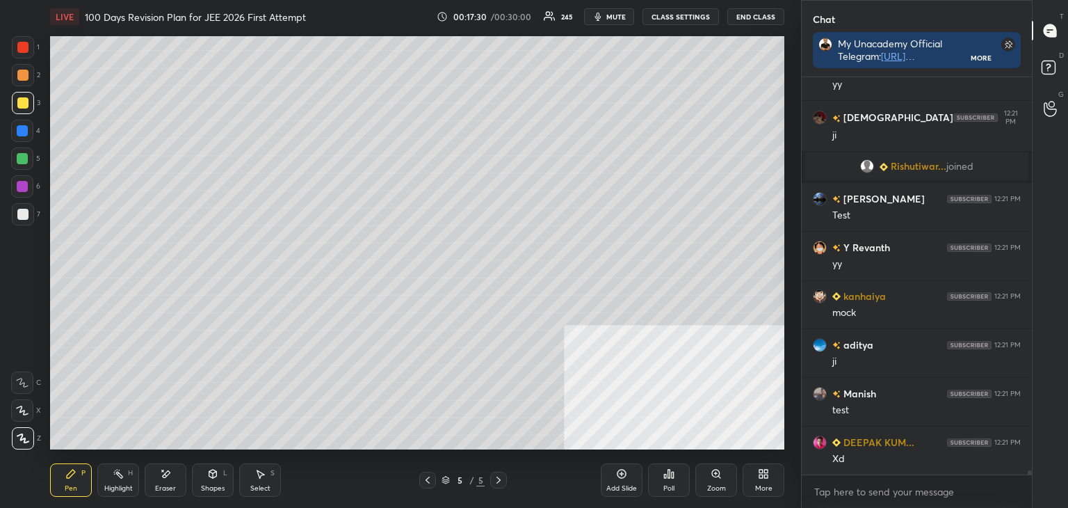
click at [425, 479] on icon at bounding box center [427, 479] width 11 height 11
drag, startPoint x: 425, startPoint y: 482, endPoint x: 422, endPoint y: 469, distance: 13.0
click at [423, 479] on icon at bounding box center [427, 479] width 11 height 11
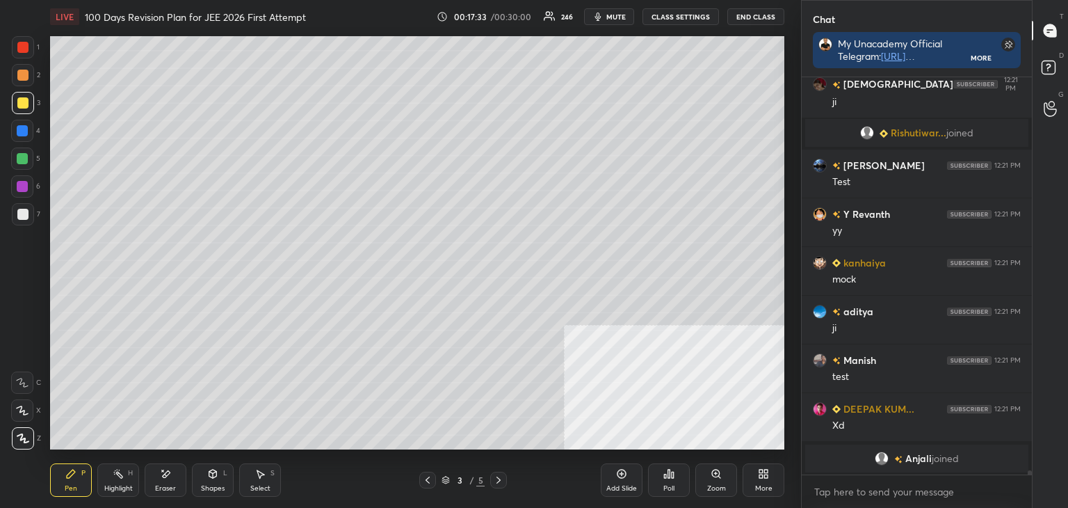
scroll to position [35398, 0]
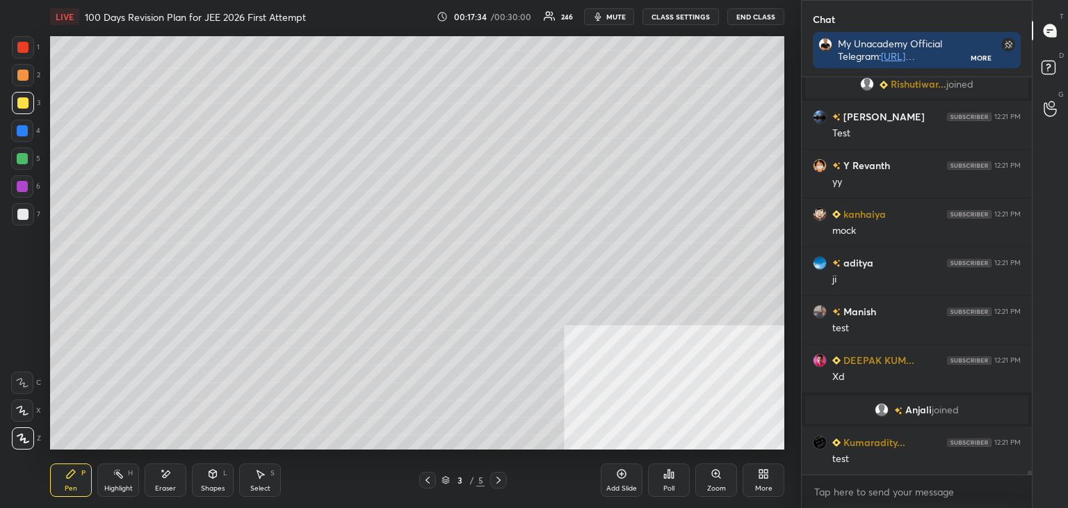
click at [497, 484] on icon at bounding box center [498, 479] width 11 height 11
click at [499, 481] on icon at bounding box center [498, 479] width 4 height 7
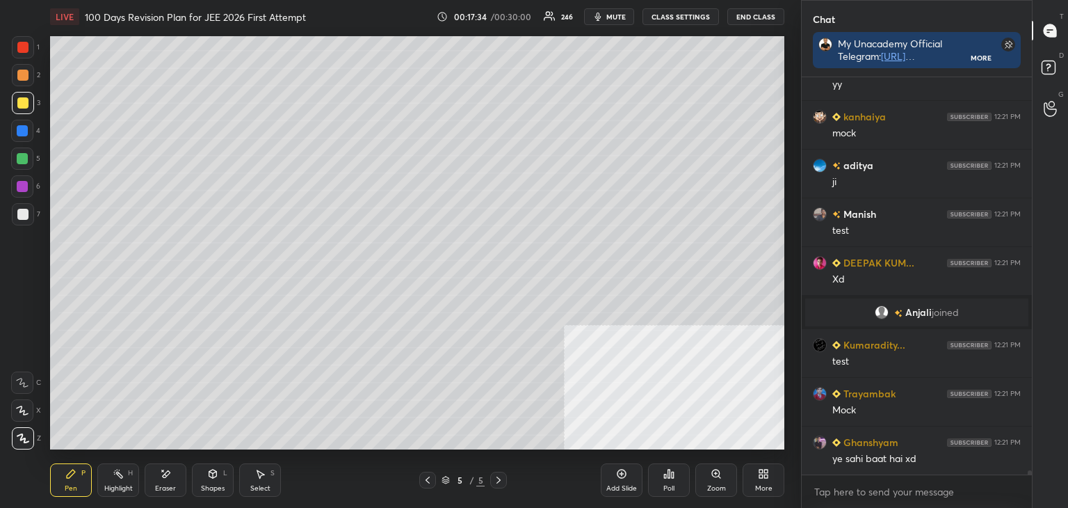
drag, startPoint x: 501, startPoint y: 480, endPoint x: 533, endPoint y: 476, distance: 32.3
click at [501, 480] on icon at bounding box center [498, 479] width 11 height 11
drag, startPoint x: 619, startPoint y: 473, endPoint x: 601, endPoint y: 446, distance: 33.0
click at [618, 473] on icon at bounding box center [621, 473] width 11 height 11
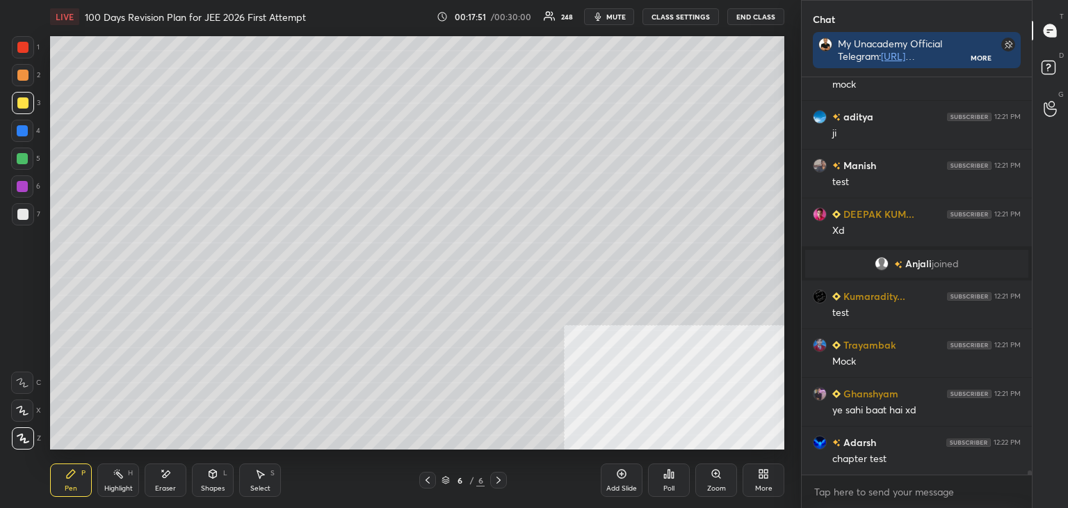
scroll to position [35578, 0]
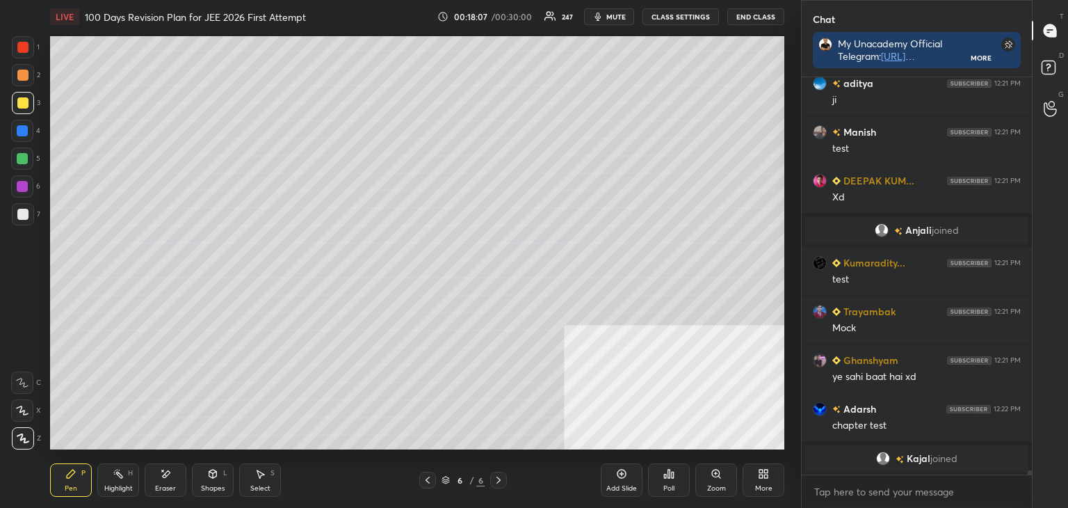
click at [420, 479] on div at bounding box center [427, 479] width 17 height 17
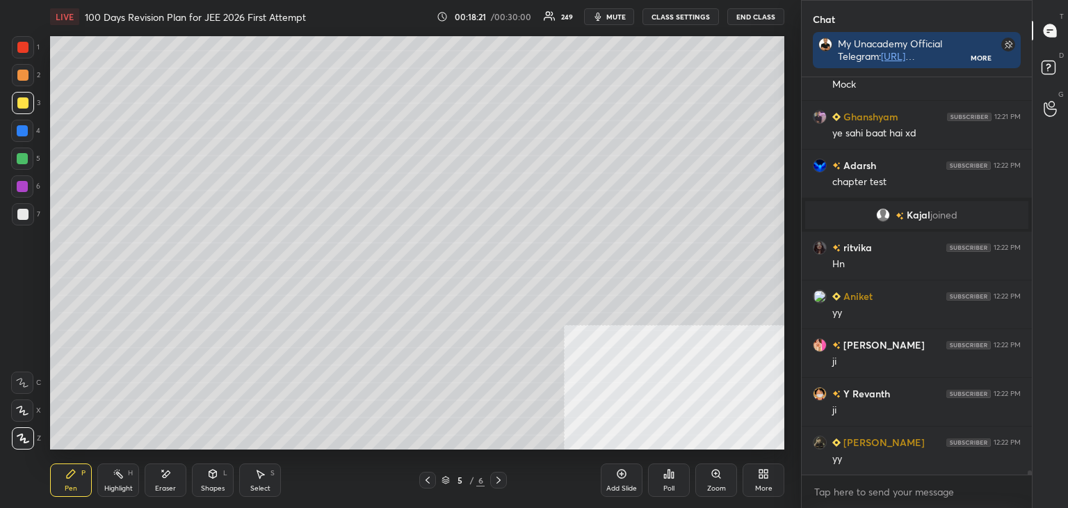
scroll to position [35835, 0]
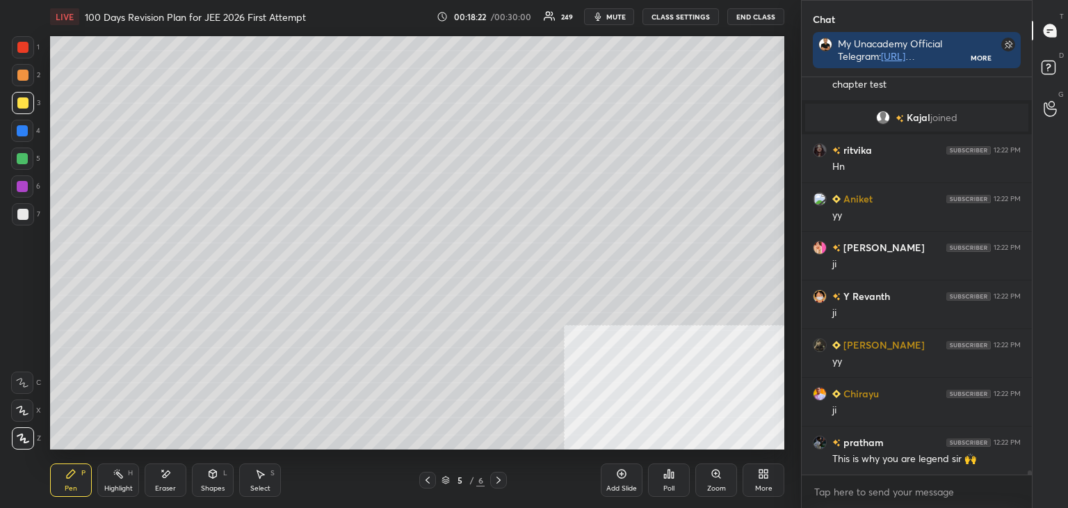
click at [498, 476] on icon at bounding box center [498, 479] width 11 height 11
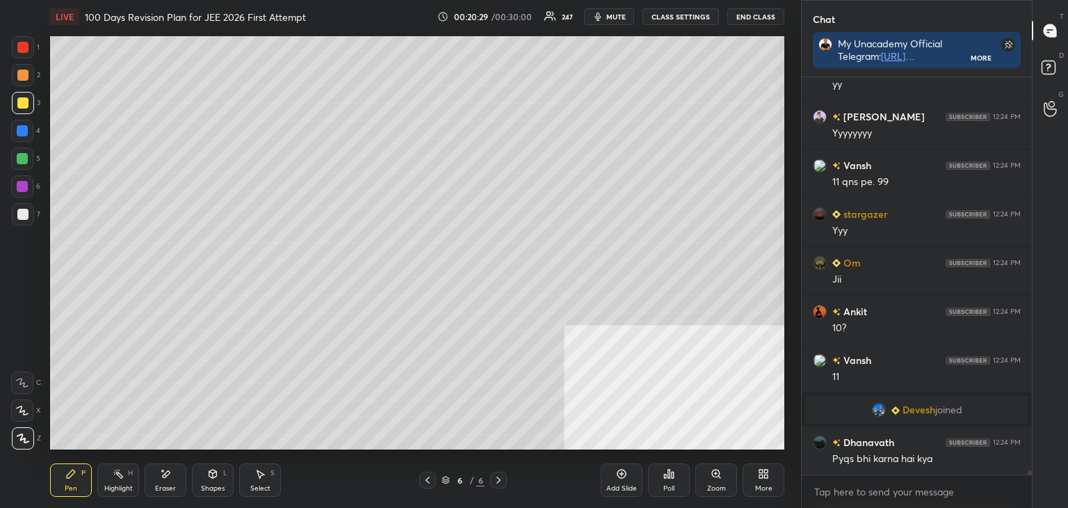
scroll to position [36558, 0]
click at [626, 478] on icon at bounding box center [621, 473] width 11 height 11
click at [195, 472] on div "Shapes L" at bounding box center [213, 479] width 42 height 33
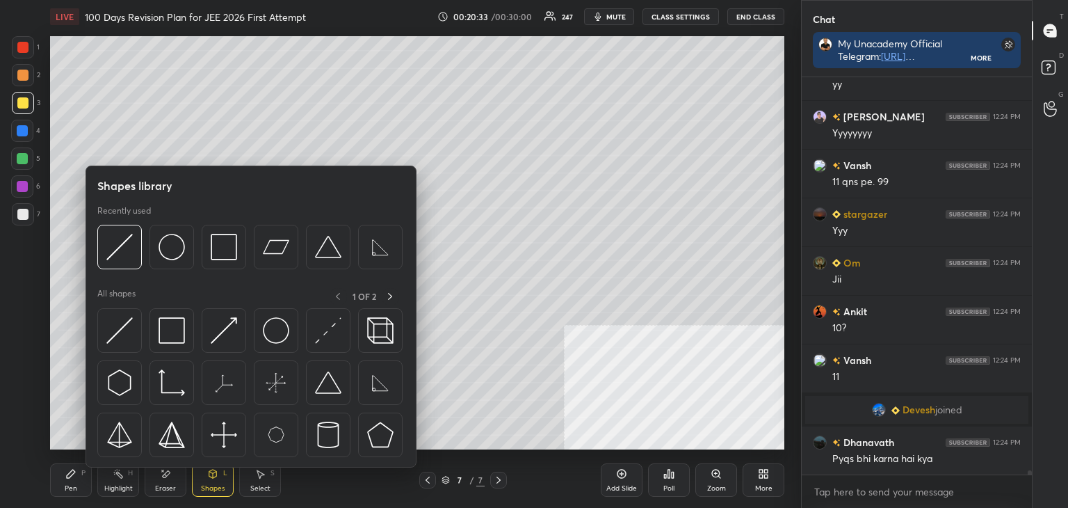
click at [168, 485] on div "Eraser" at bounding box center [165, 488] width 21 height 7
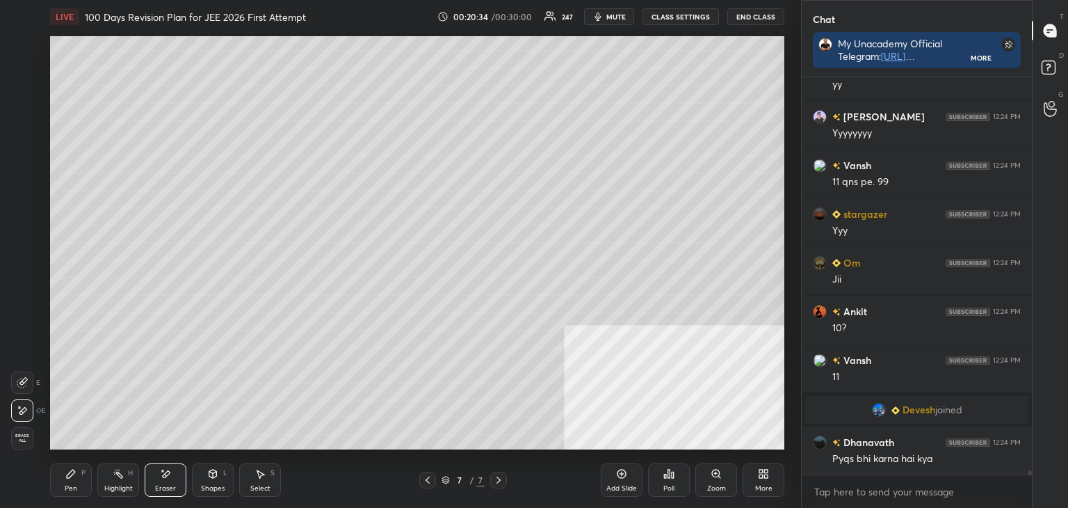
click at [89, 473] on div "Pen P" at bounding box center [71, 479] width 42 height 33
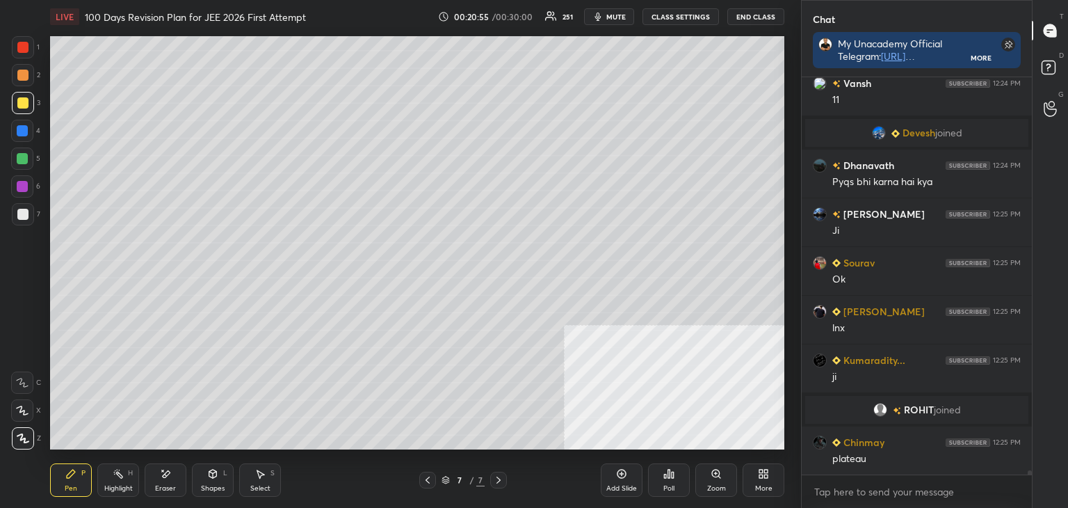
scroll to position [36781, 0]
drag, startPoint x: 257, startPoint y: 473, endPoint x: 252, endPoint y: 467, distance: 7.5
click at [254, 473] on icon at bounding box center [259, 473] width 11 height 11
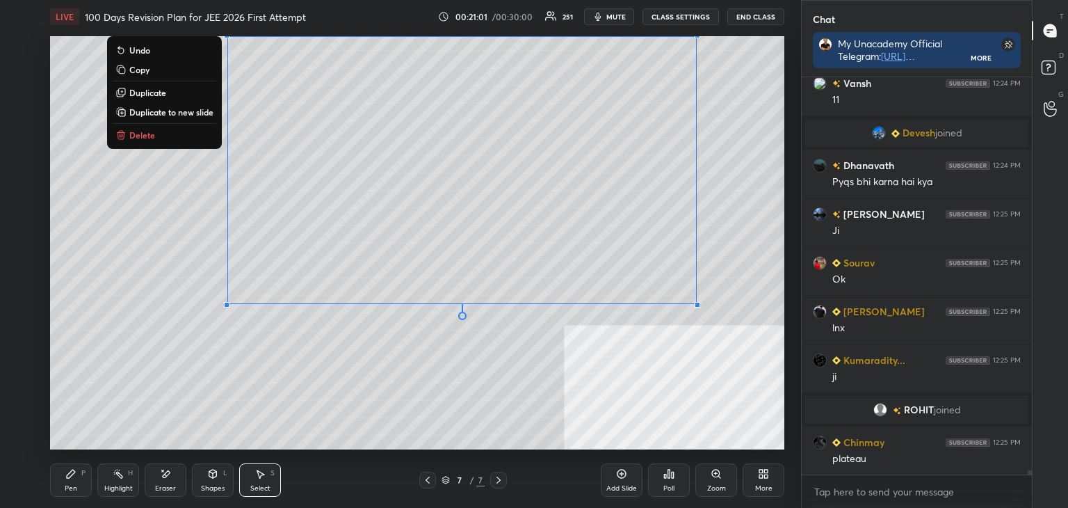
drag, startPoint x: 197, startPoint y: 59, endPoint x: 756, endPoint y: 327, distance: 620.1
click at [773, 335] on div "0 ° Undo Copy Duplicate Duplicate to new slide Delete" at bounding box center [417, 242] width 734 height 413
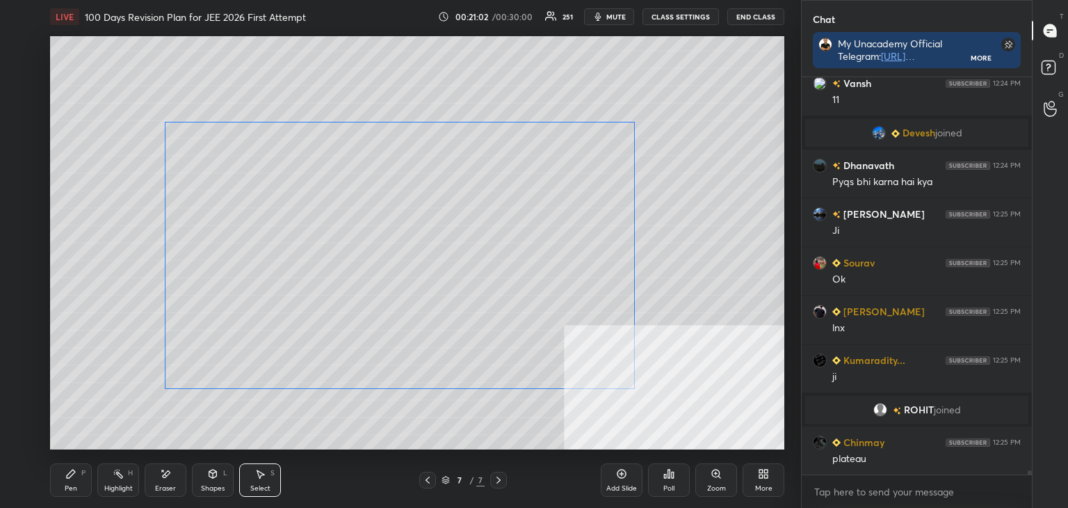
drag, startPoint x: 454, startPoint y: 221, endPoint x: 396, endPoint y: 310, distance: 106.4
click at [398, 301] on div "0 ° Undo Copy Duplicate Duplicate to new slide Delete" at bounding box center [417, 242] width 734 height 413
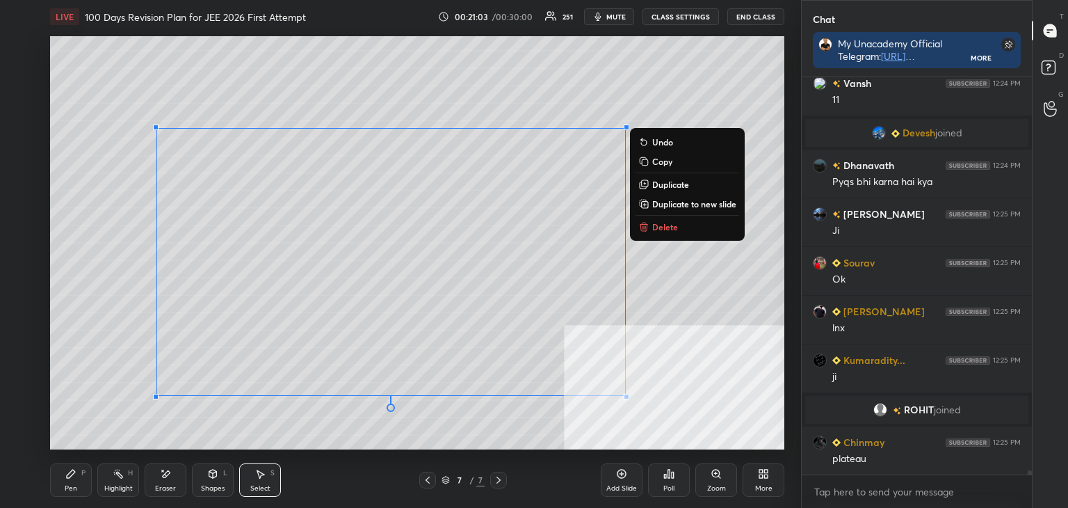
click at [58, 490] on div "Pen P" at bounding box center [71, 479] width 42 height 33
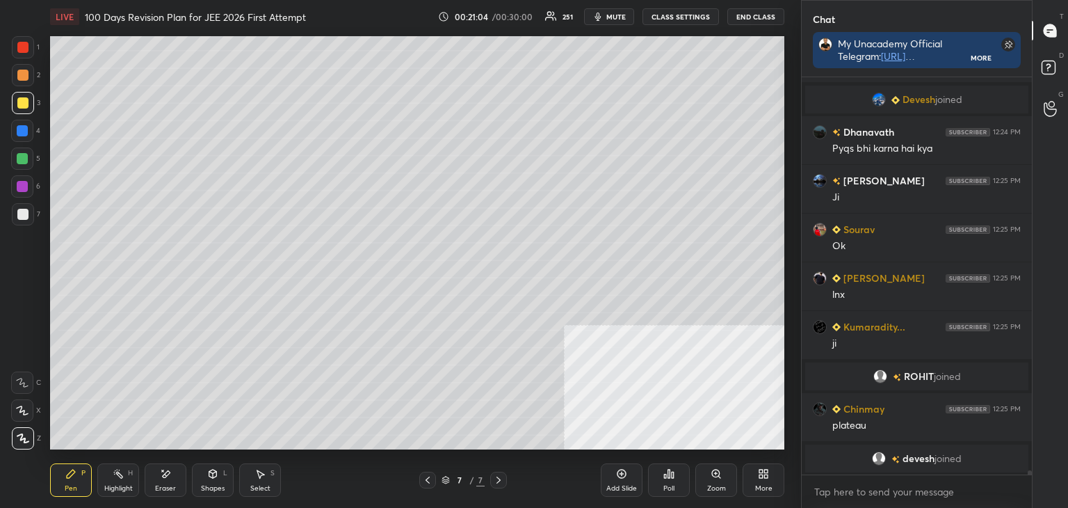
scroll to position [36831, 0]
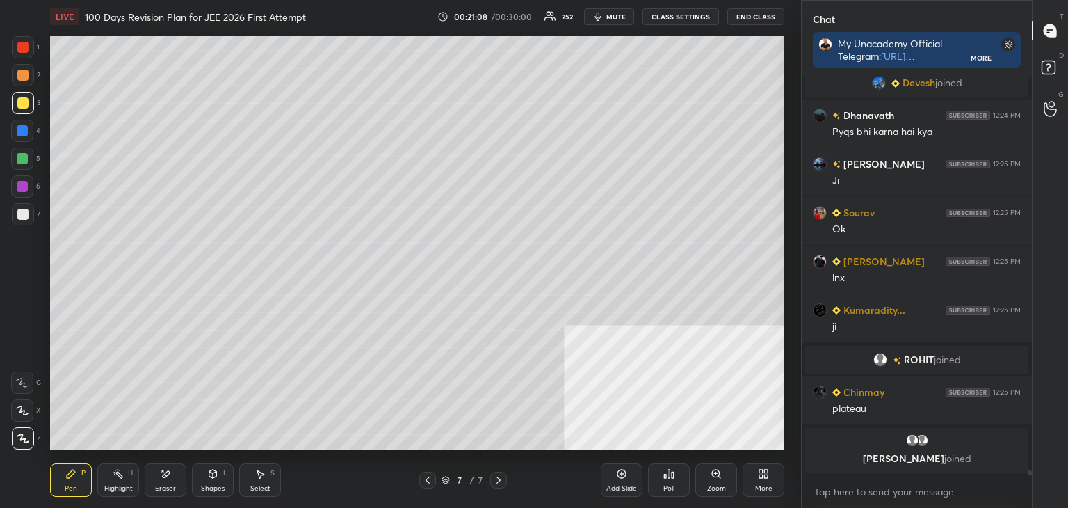
click at [153, 490] on div "Eraser" at bounding box center [166, 479] width 42 height 33
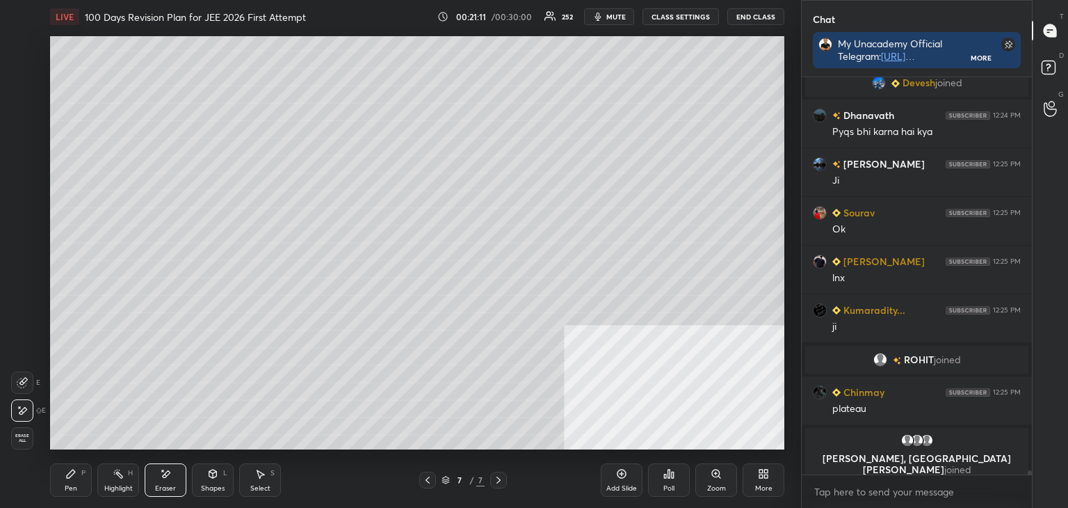
click at [54, 493] on div "Pen P" at bounding box center [71, 479] width 42 height 33
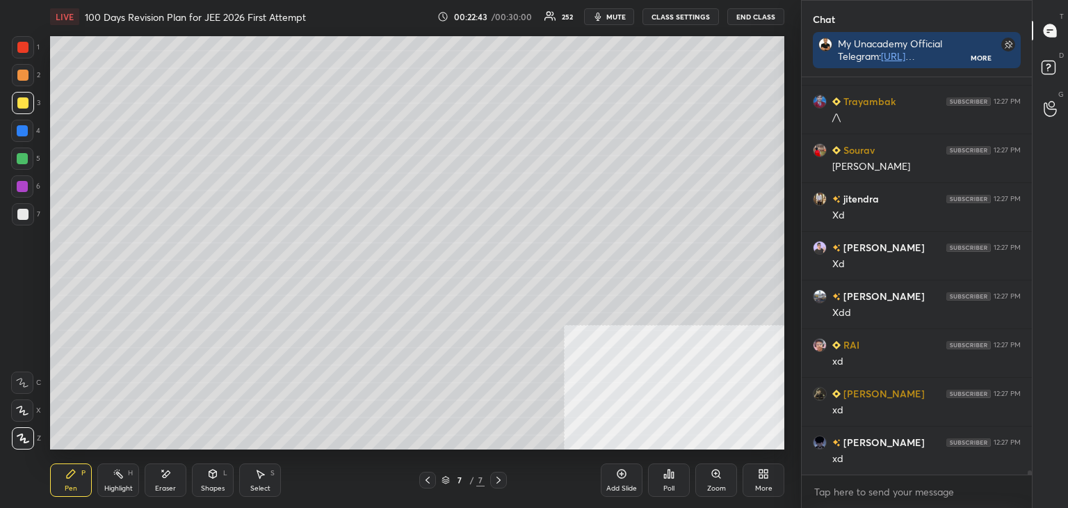
scroll to position [40522, 0]
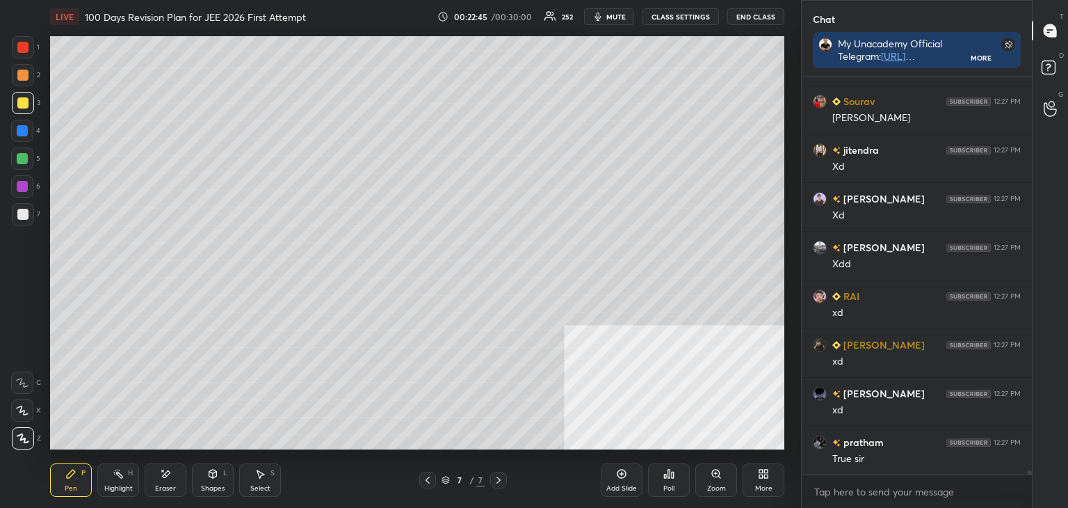
drag, startPoint x: 165, startPoint y: 488, endPoint x: 152, endPoint y: 449, distance: 41.1
click at [162, 485] on div "Eraser" at bounding box center [165, 488] width 21 height 7
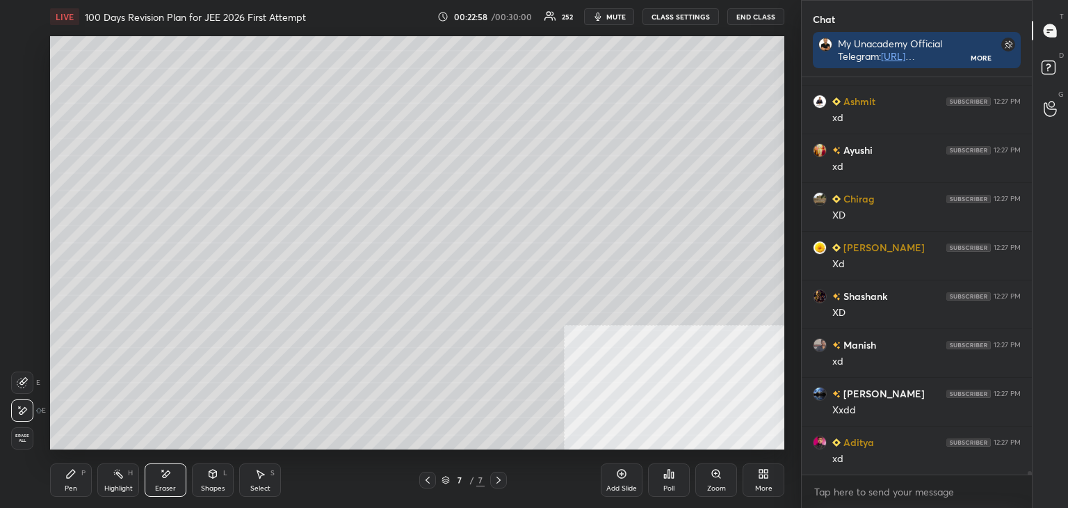
scroll to position [41058, 0]
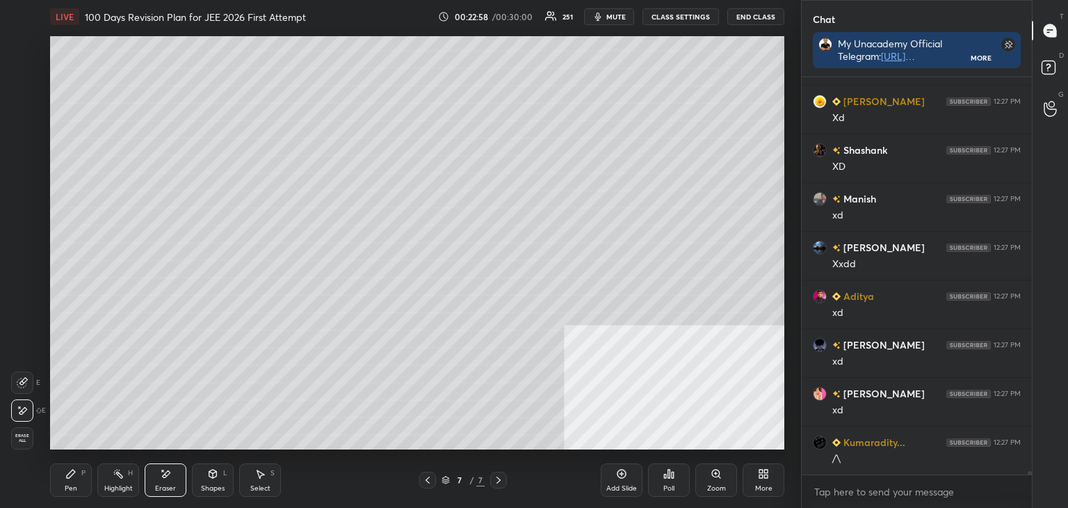
click at [66, 478] on div "Pen P" at bounding box center [71, 479] width 42 height 33
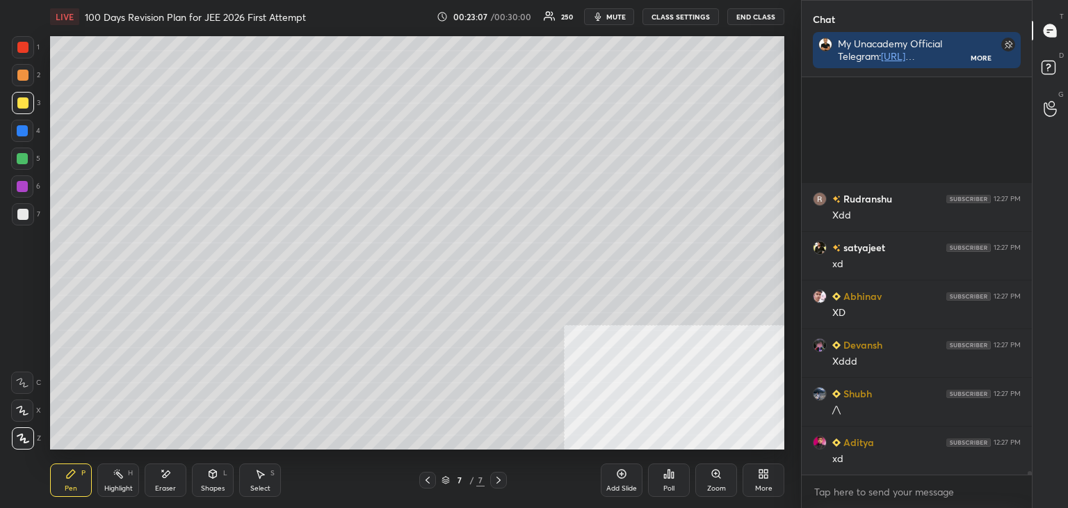
scroll to position [42275, 0]
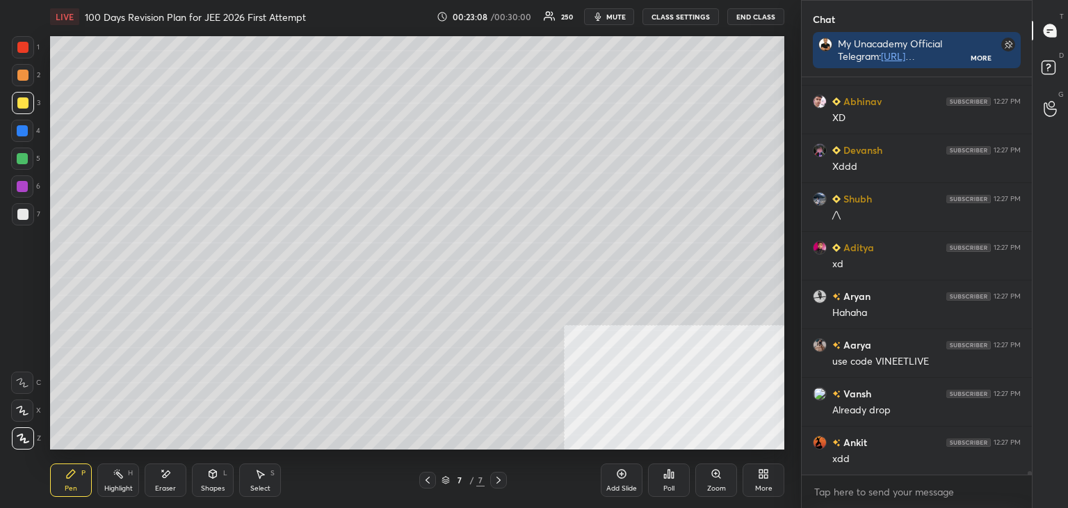
click at [619, 472] on icon at bounding box center [621, 473] width 11 height 11
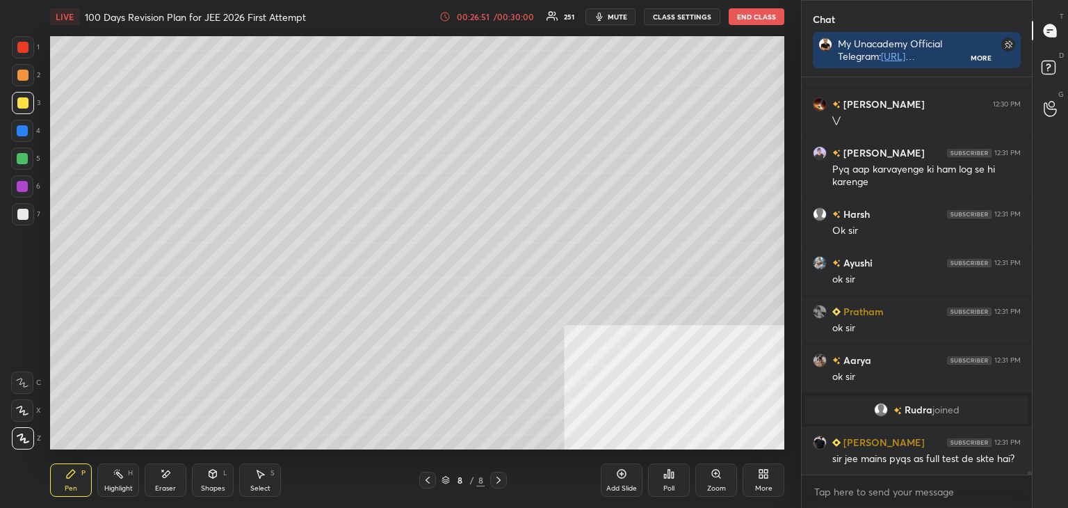
scroll to position [43942, 0]
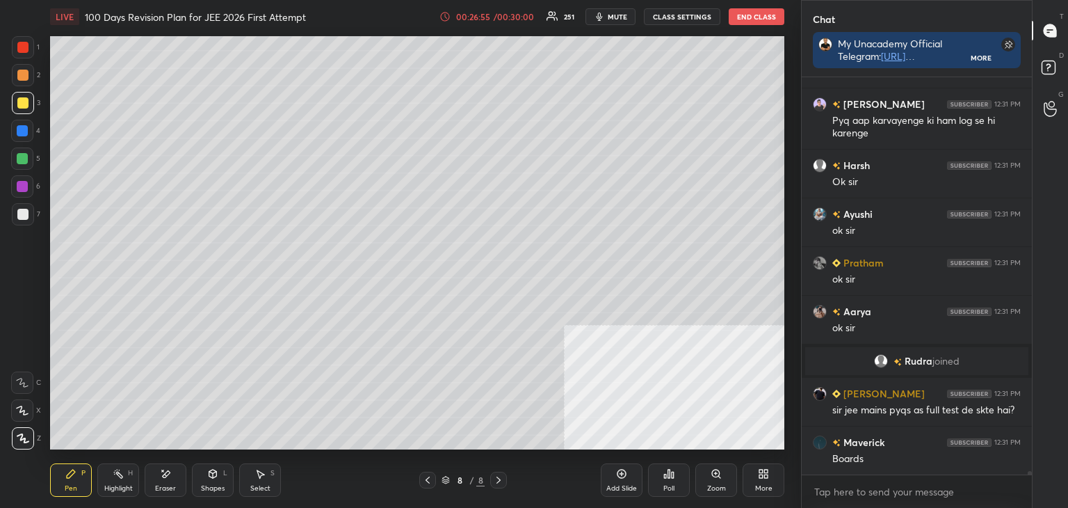
drag, startPoint x: 638, startPoint y: 483, endPoint x: 626, endPoint y: 469, distance: 18.2
click at [638, 483] on div "Add Slide" at bounding box center [622, 479] width 42 height 33
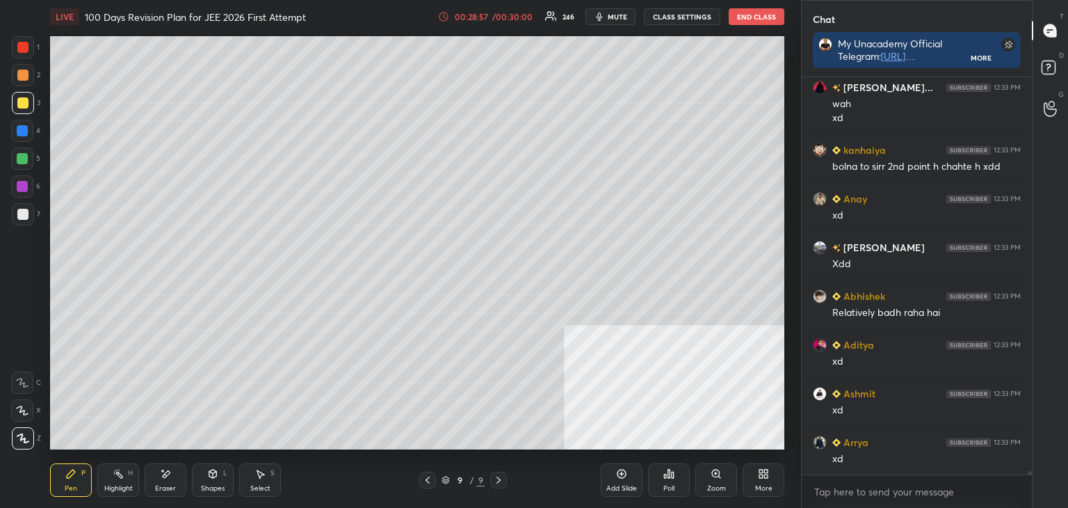
scroll to position [46090, 0]
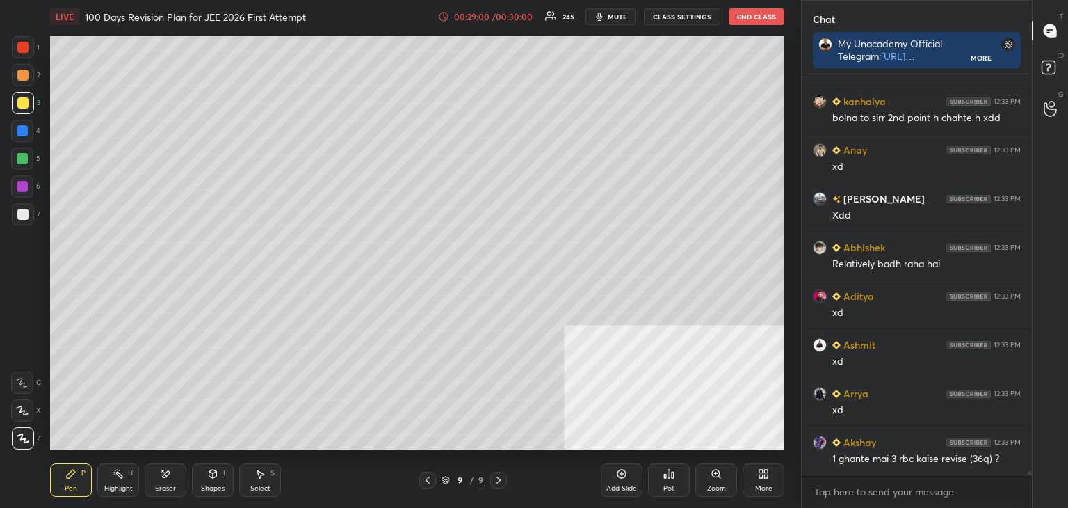
click at [615, 476] on div "Add Slide" at bounding box center [622, 479] width 42 height 33
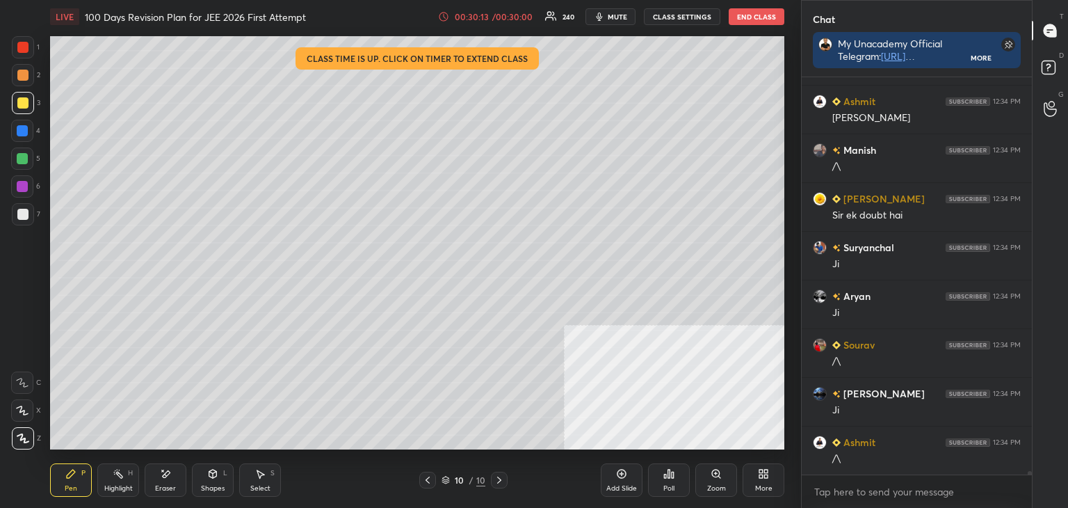
scroll to position [47346, 0]
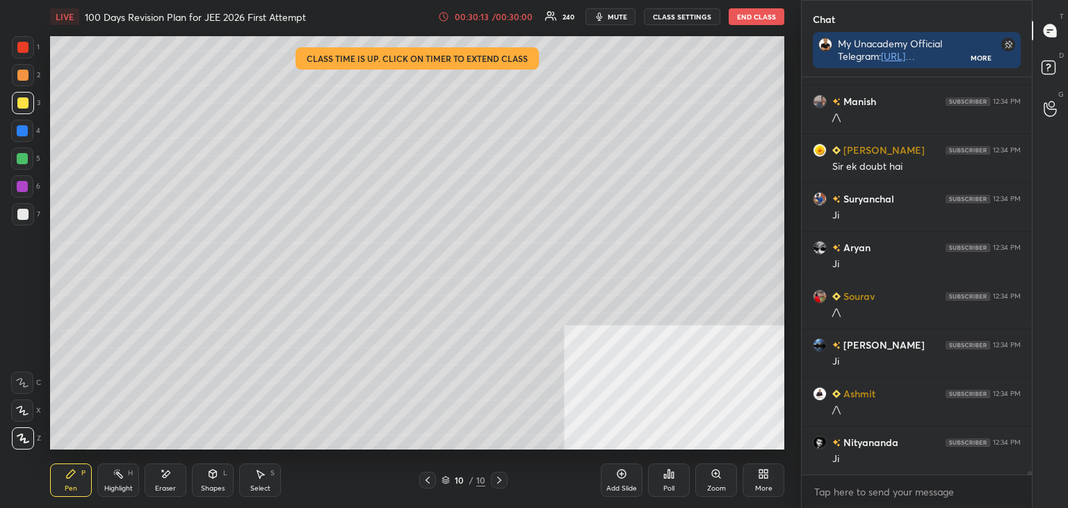
click at [622, 482] on div "Add Slide" at bounding box center [622, 479] width 42 height 33
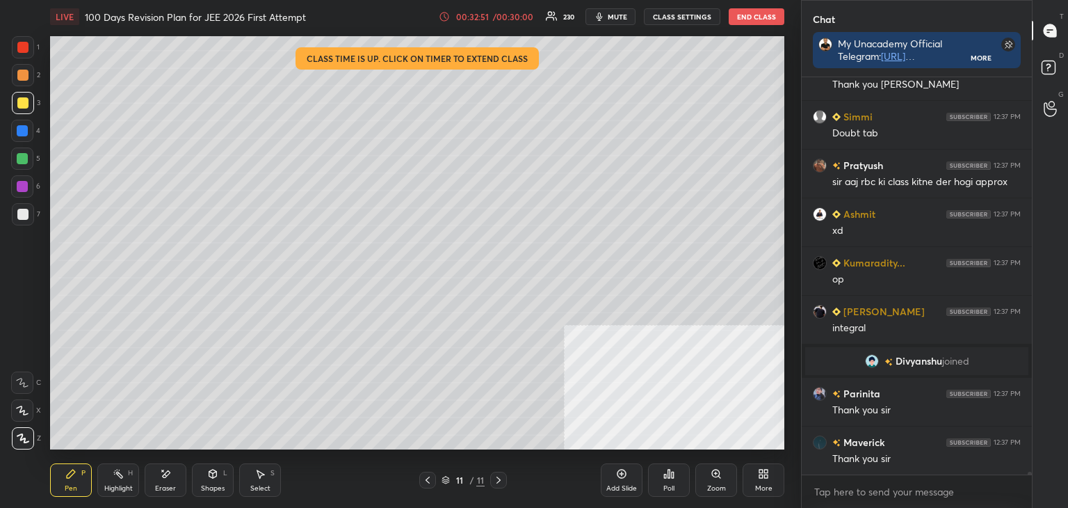
scroll to position [55846, 0]
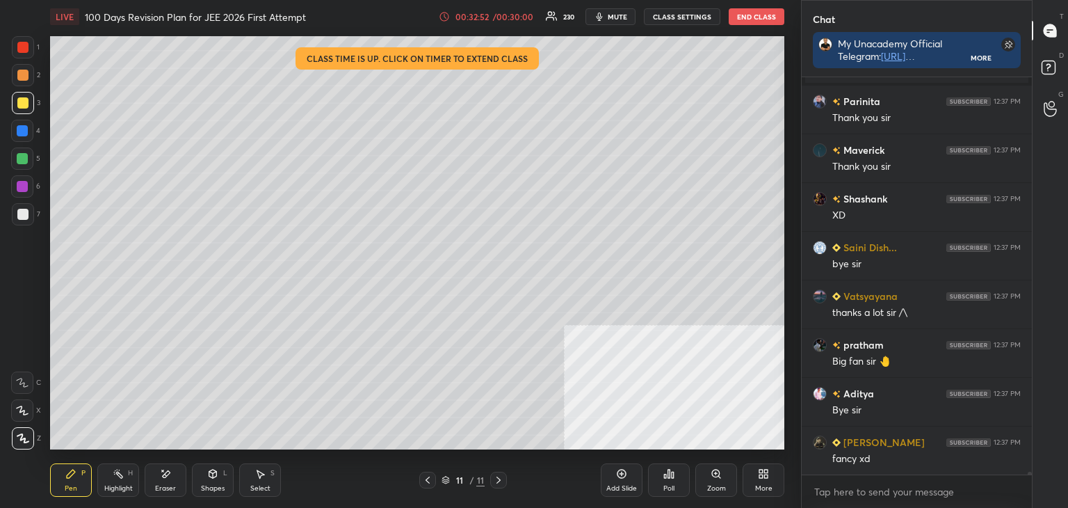
click at [678, 13] on button "CLASS SETTINGS" at bounding box center [682, 16] width 76 height 17
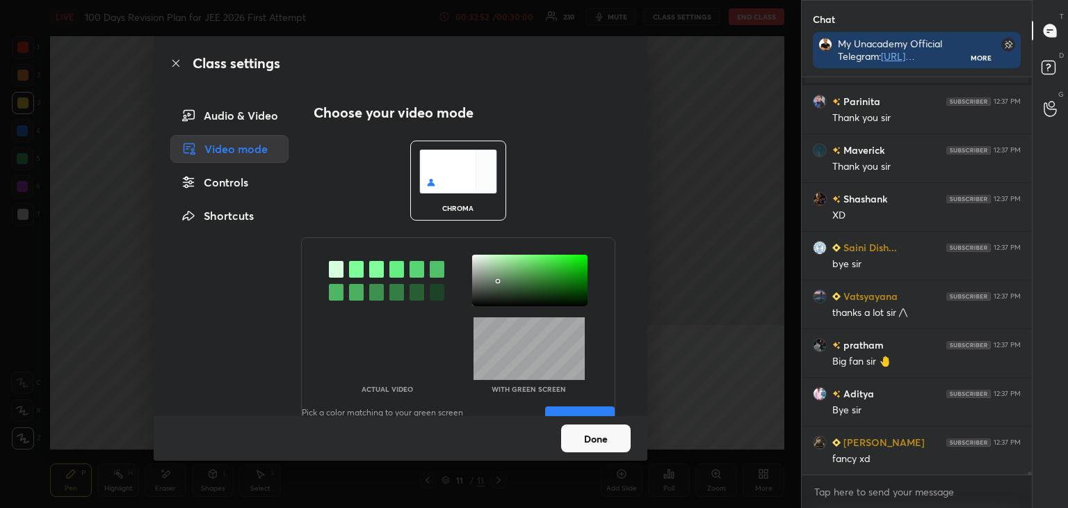
scroll to position [55895, 0]
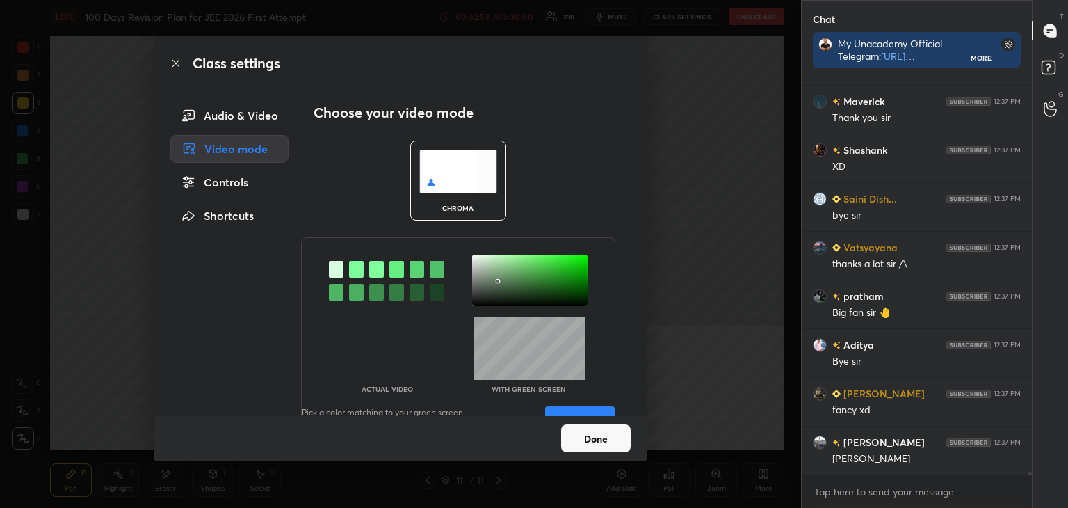
click at [225, 182] on div "Controls" at bounding box center [229, 182] width 118 height 28
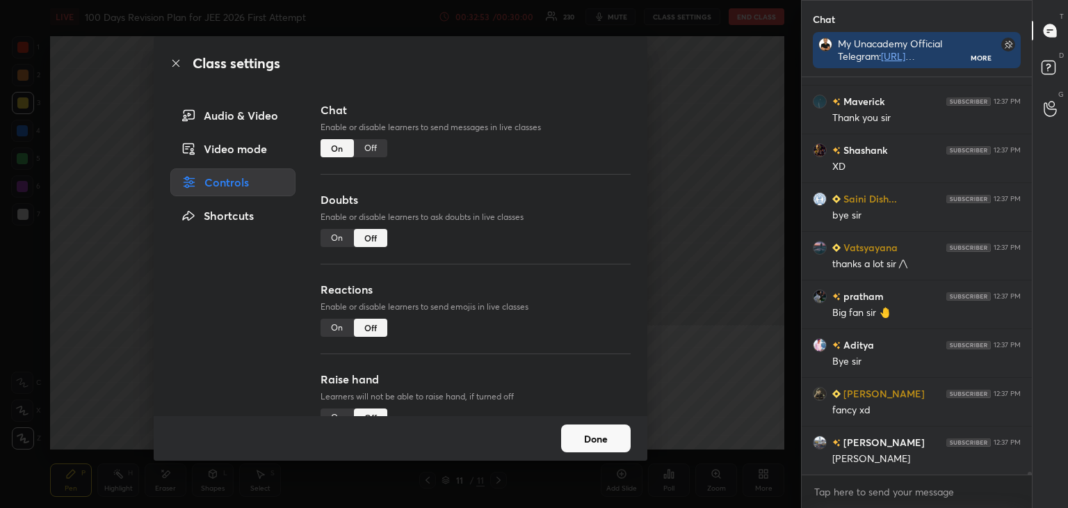
scroll to position [55992, 0]
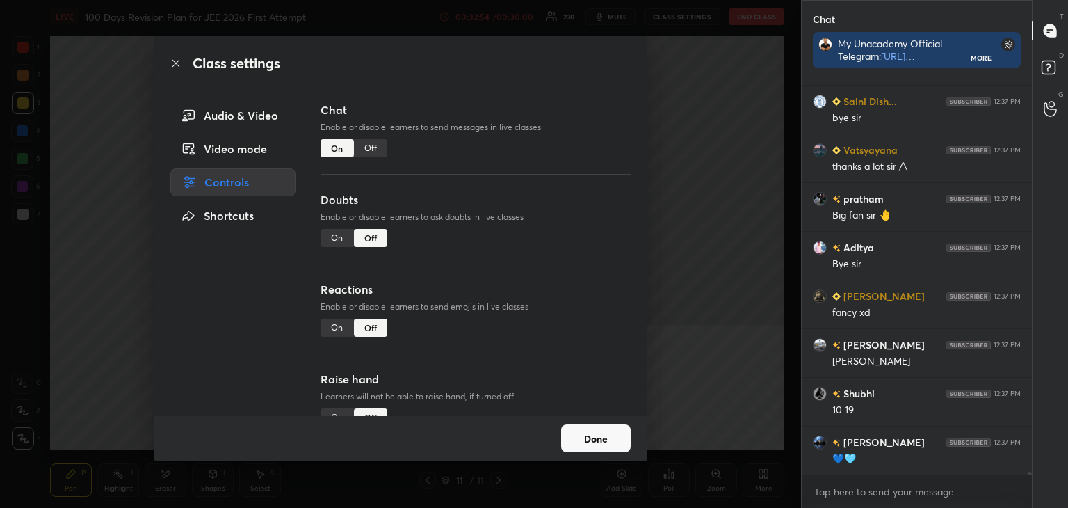
click at [600, 431] on button "Done" at bounding box center [596, 438] width 70 height 28
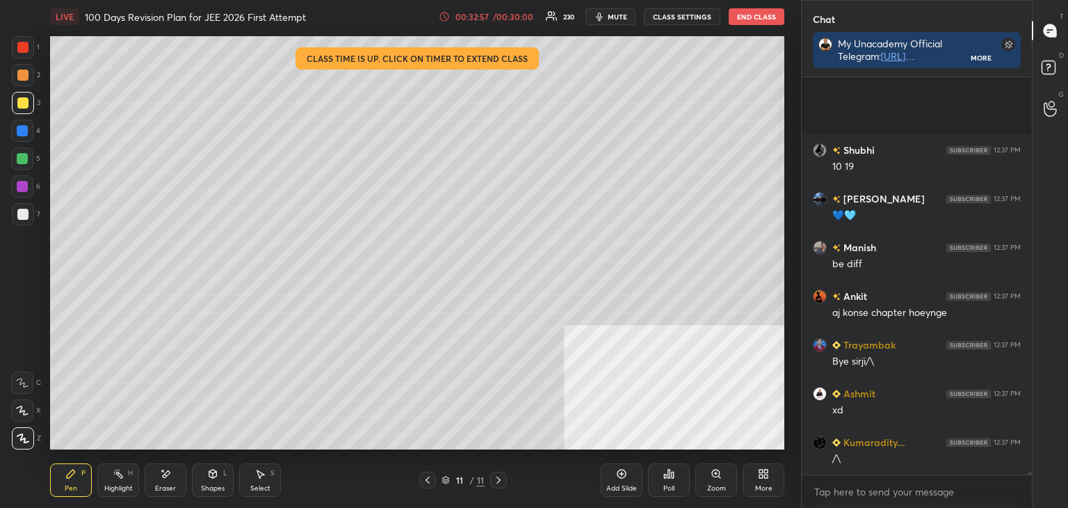
scroll to position [56381, 0]
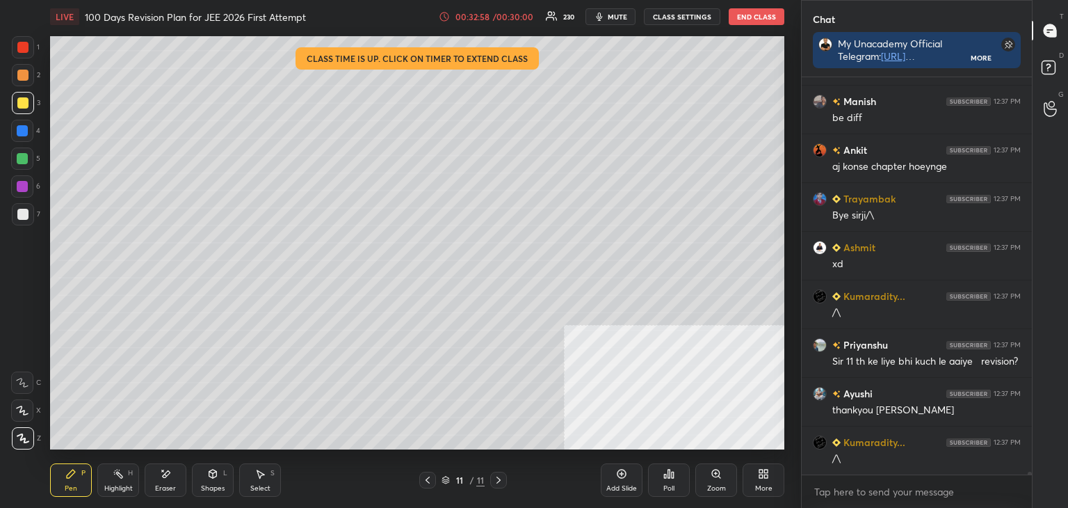
click at [685, 14] on button "CLASS SETTINGS" at bounding box center [682, 16] width 76 height 17
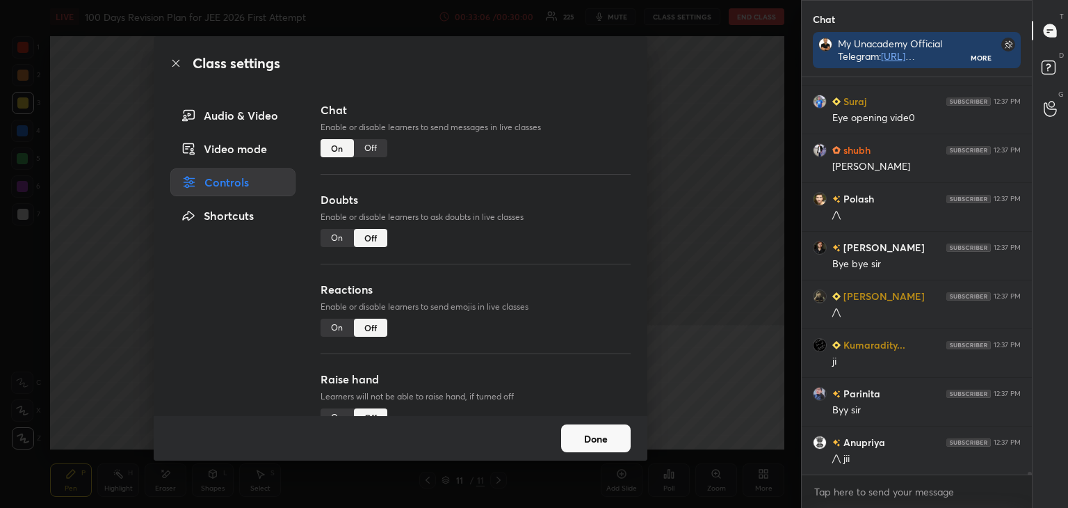
scroll to position [57257, 0]
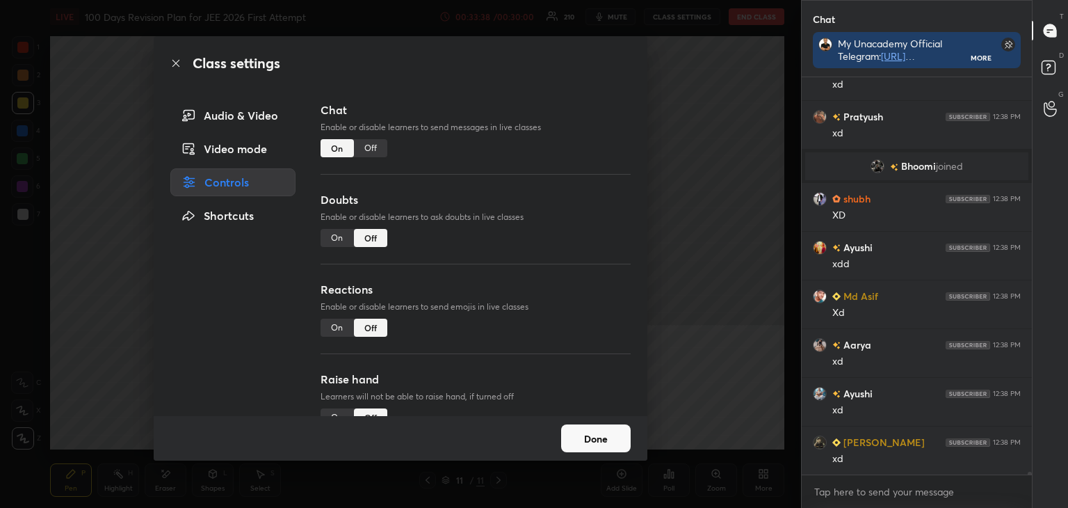
click at [378, 145] on div "Off" at bounding box center [370, 148] width 33 height 18
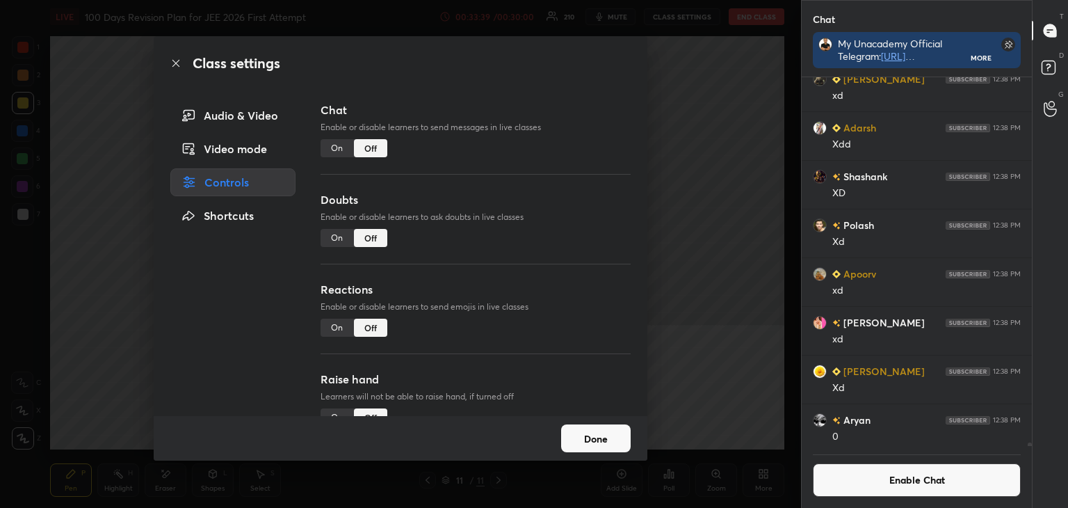
click at [581, 440] on button "Done" at bounding box center [596, 438] width 70 height 28
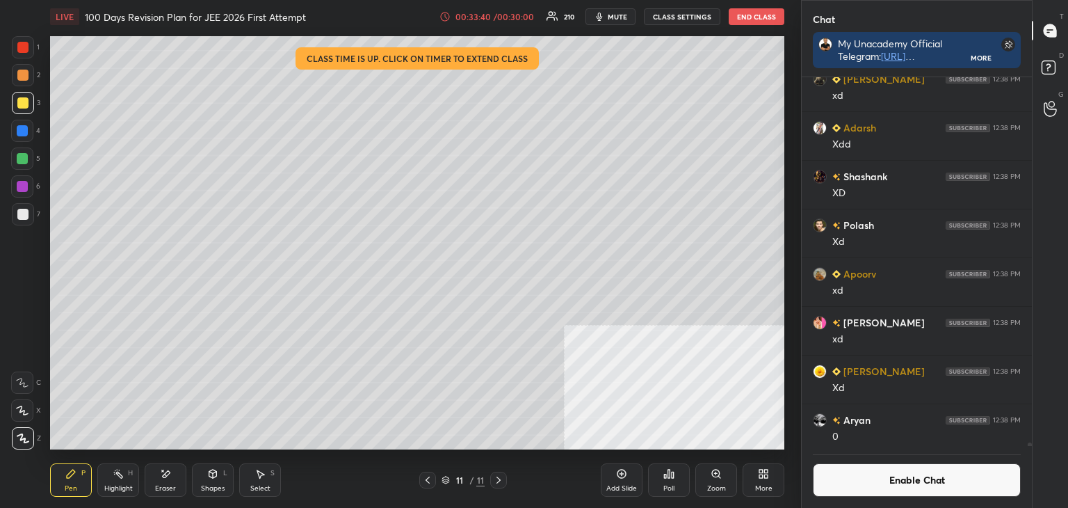
click at [748, 20] on button "End Class" at bounding box center [757, 16] width 56 height 17
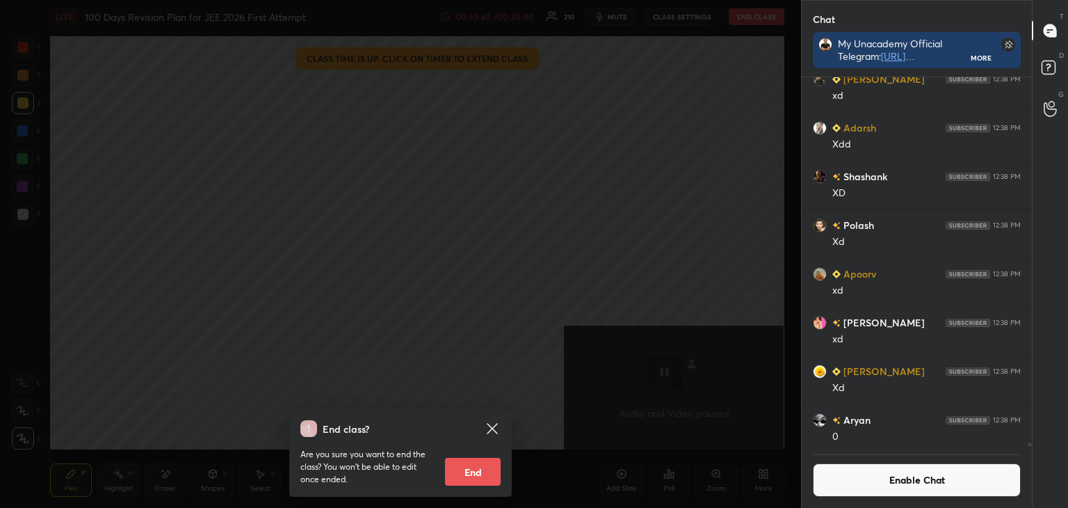
click at [483, 482] on button "End" at bounding box center [473, 471] width 56 height 28
